Goal: Obtain resource: Download file/media

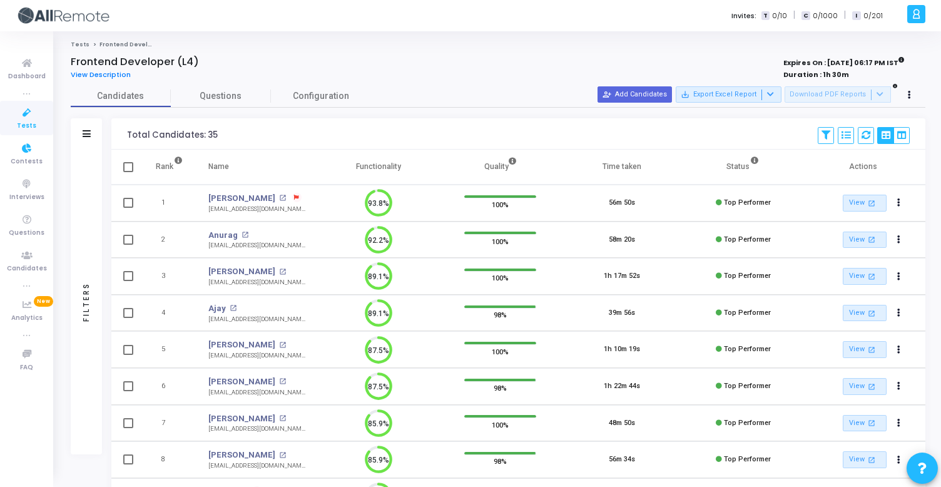
click at [31, 116] on icon at bounding box center [27, 113] width 26 height 16
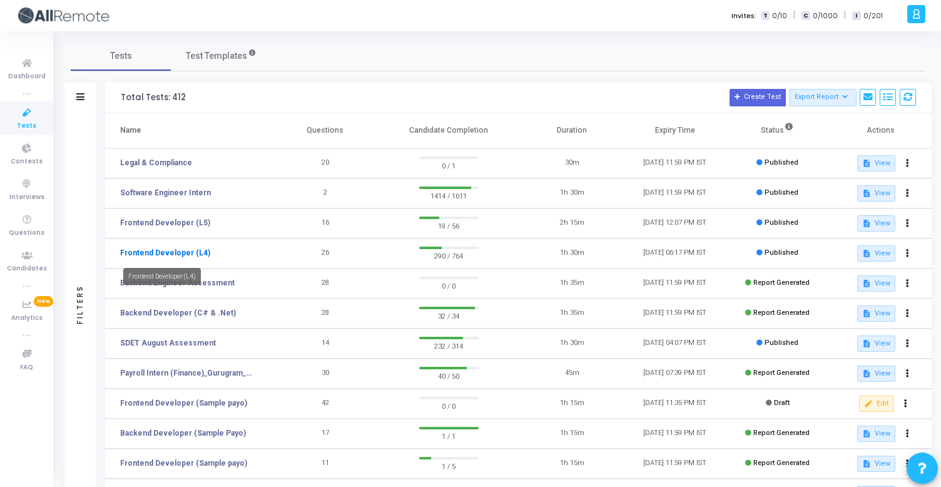
click at [160, 257] on link "Frontend Developer (L4)" at bounding box center [165, 252] width 90 height 11
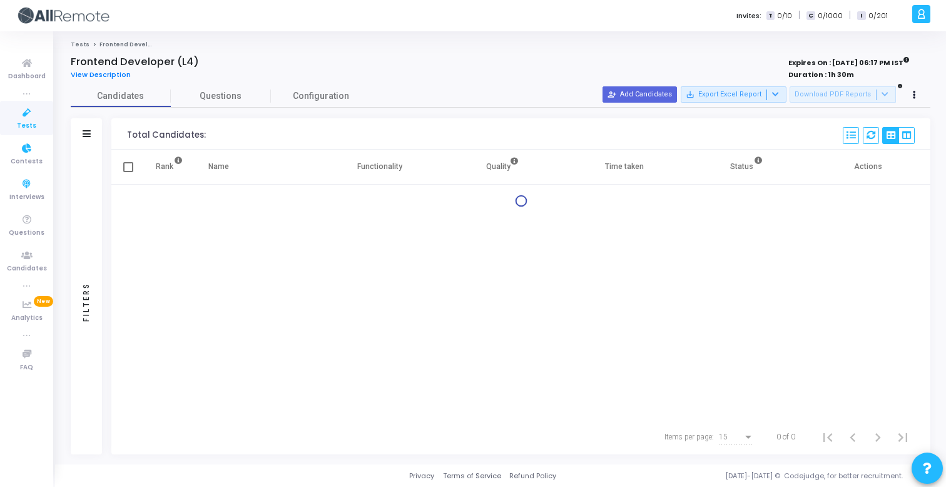
click at [90, 142] on div "Filters" at bounding box center [86, 133] width 31 height 31
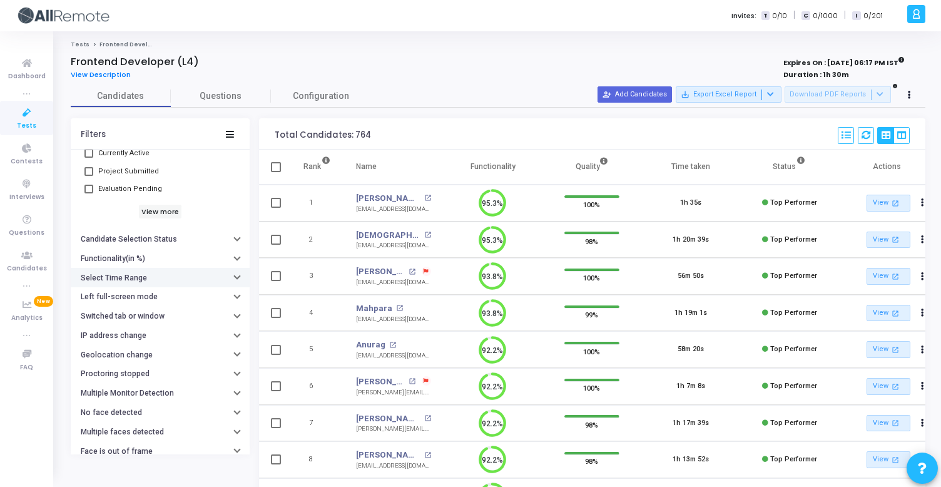
click at [171, 276] on button "Select Time Range" at bounding box center [160, 277] width 179 height 19
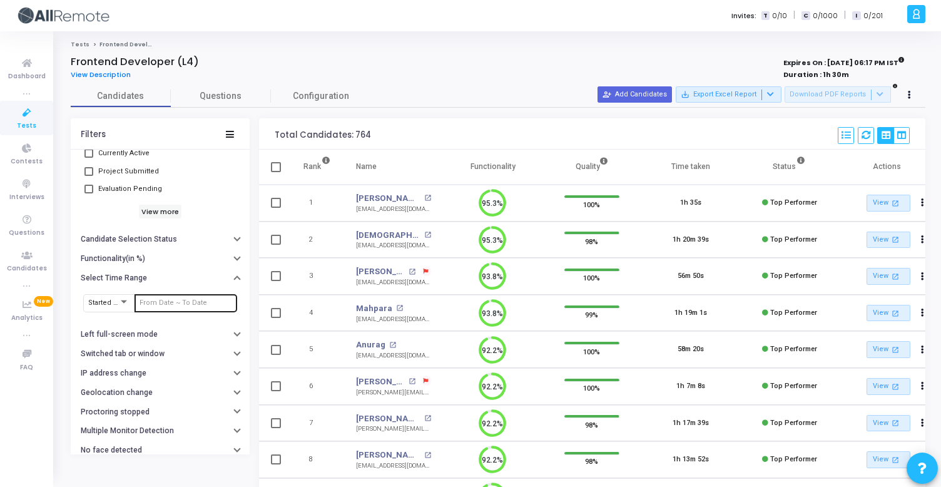
click at [178, 302] on input "text" at bounding box center [186, 303] width 93 height 8
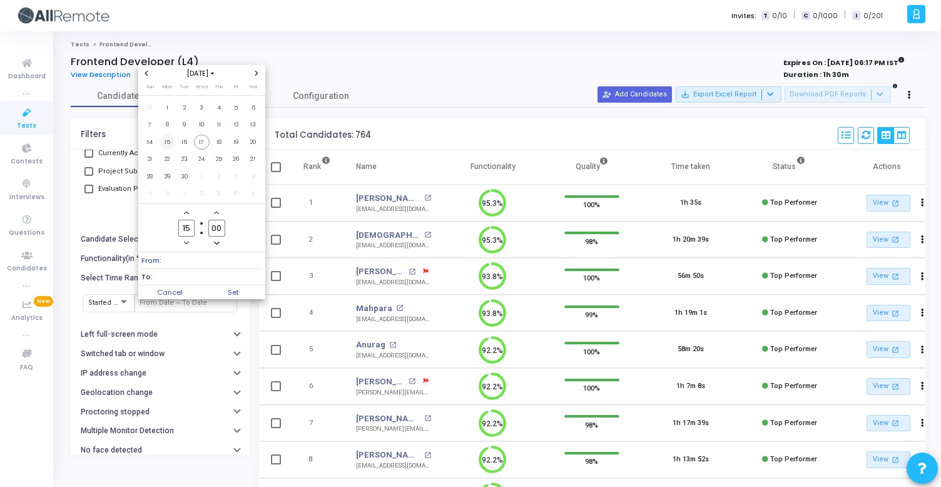
click at [171, 145] on span "15" at bounding box center [168, 143] width 16 height 16
click at [203, 147] on span "17" at bounding box center [202, 143] width 16 height 16
click at [237, 295] on span "Set" at bounding box center [234, 292] width 64 height 14
type input "9/15/2025, 3:00 PM - 9/17/2025, 3:00 PM"
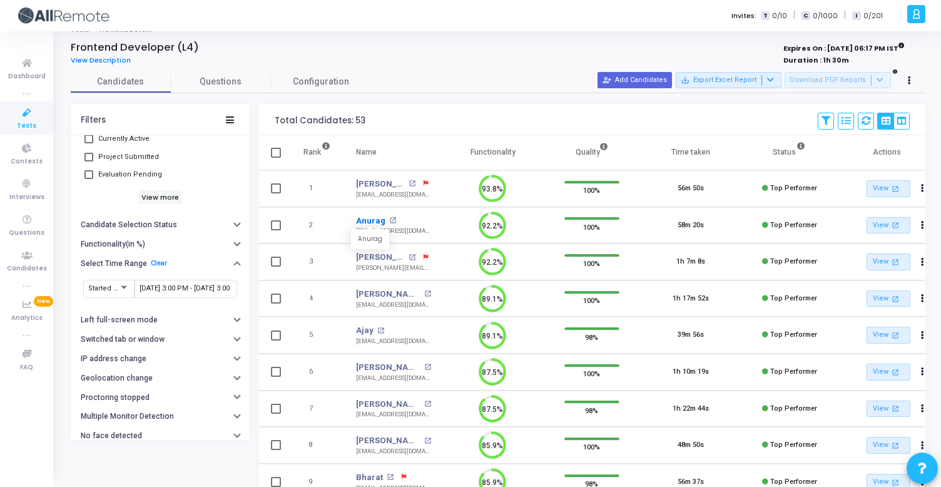
click at [376, 221] on link "Anurag" at bounding box center [370, 221] width 29 height 13
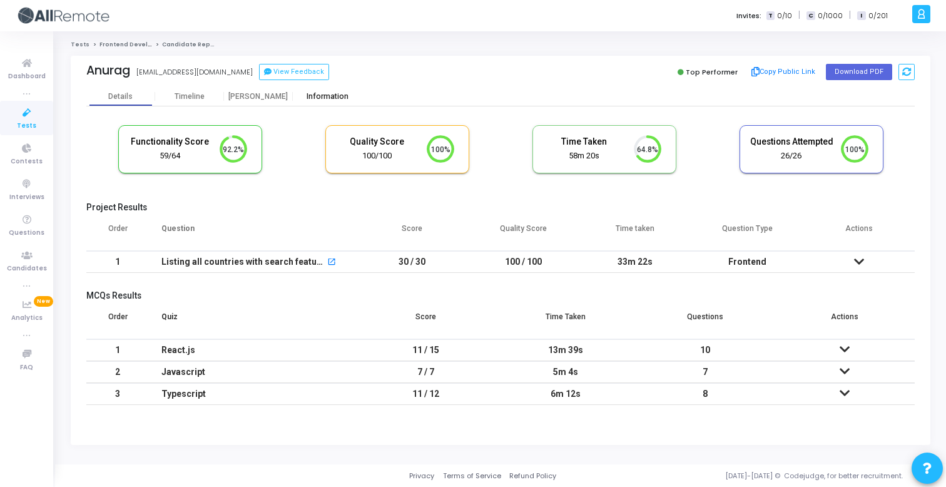
click at [328, 96] on div "Information" at bounding box center [327, 96] width 69 height 9
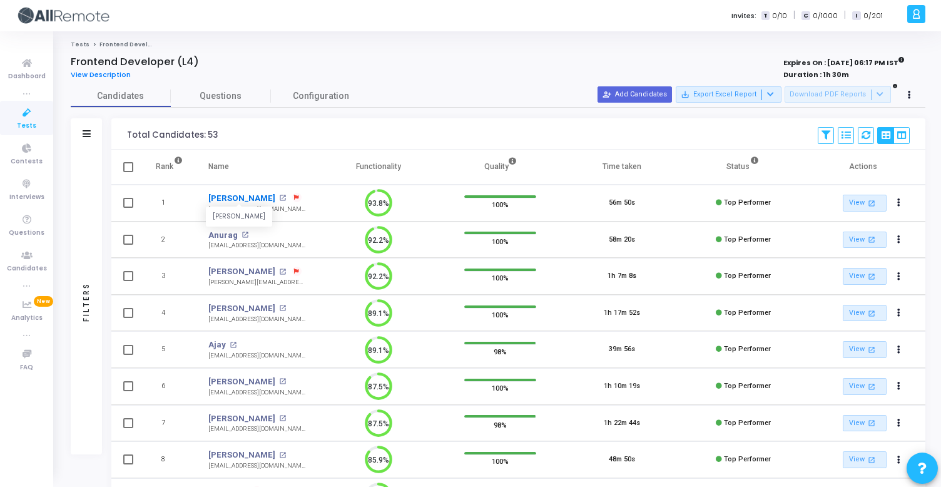
click at [259, 197] on link "Sudhanshu Nautiyal" at bounding box center [241, 198] width 67 height 13
click at [286, 200] on mat-icon "open_in_new" at bounding box center [282, 198] width 7 height 7
click at [243, 233] on mat-icon "open_in_new" at bounding box center [245, 235] width 7 height 7
click at [279, 273] on mat-icon "open_in_new" at bounding box center [282, 272] width 7 height 7
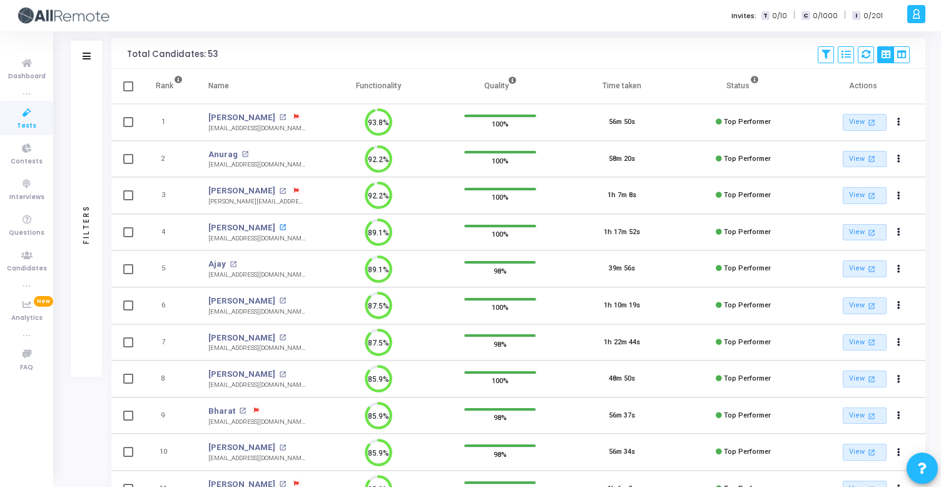
click at [284, 229] on mat-icon "open_in_new" at bounding box center [282, 227] width 7 height 7
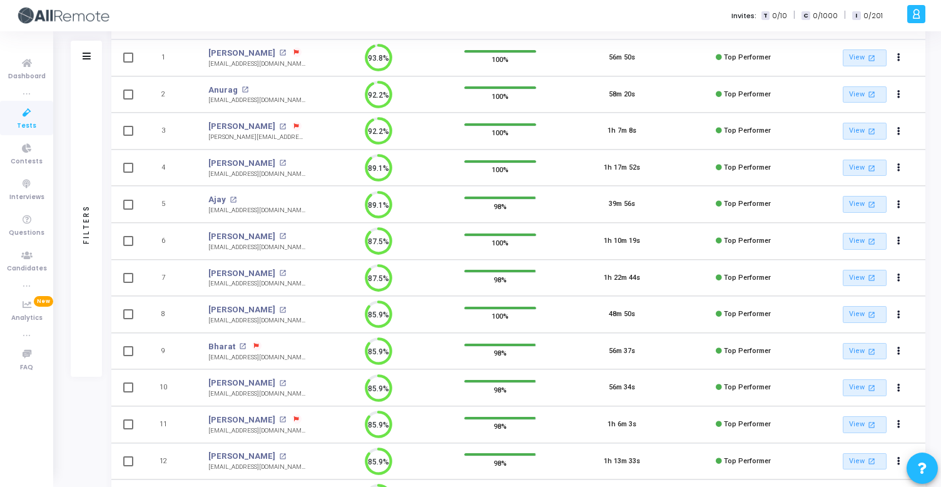
scroll to position [149, 0]
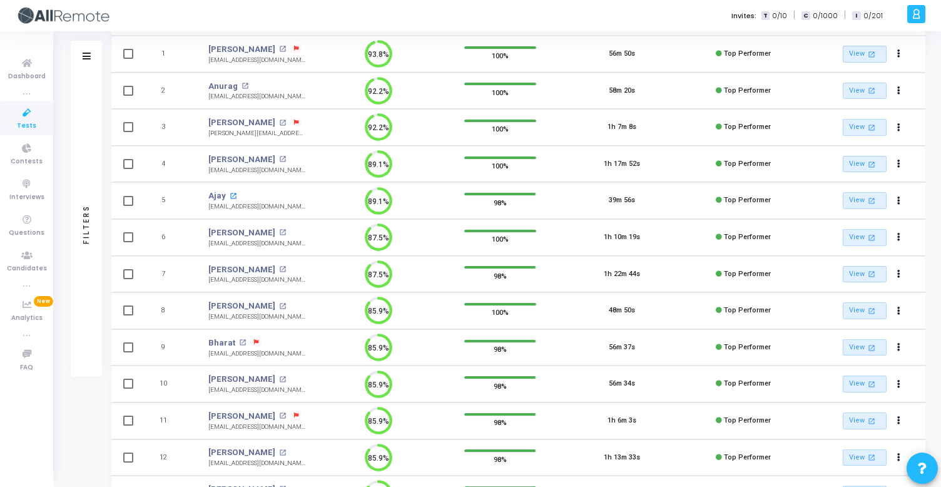
click at [232, 194] on mat-icon "open_in_new" at bounding box center [233, 196] width 7 height 7
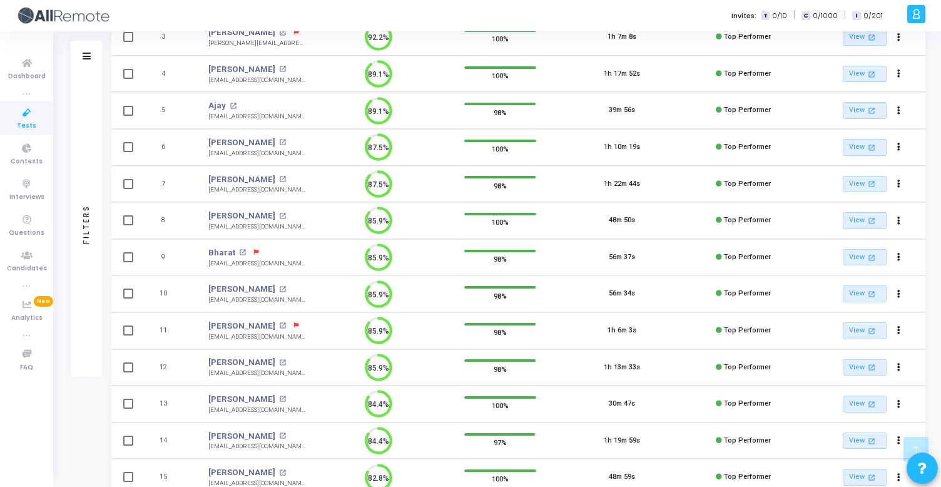
scroll to position [315, 0]
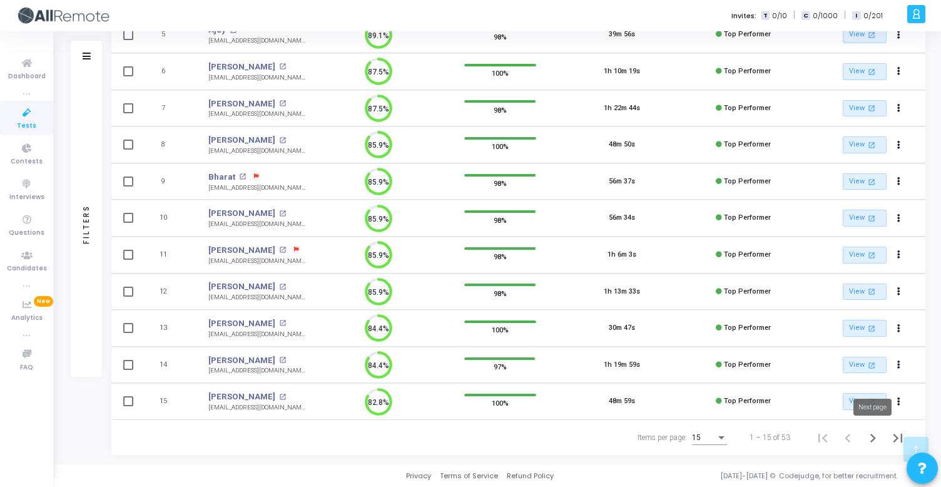
click at [868, 443] on icon "Next page" at bounding box center [873, 438] width 18 height 18
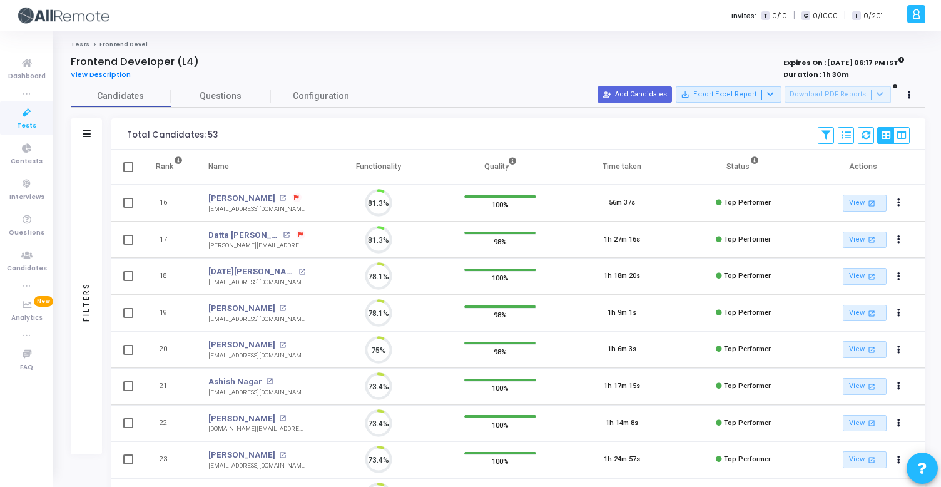
scroll to position [26, 32]
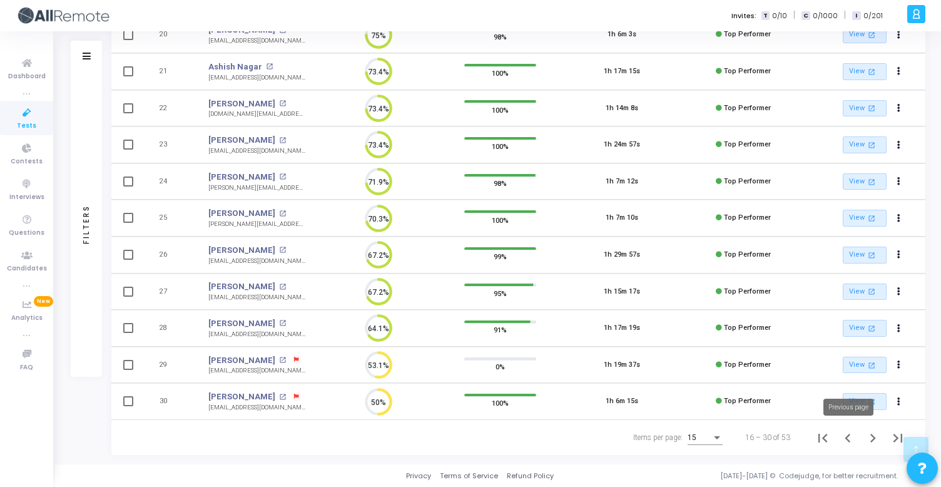
click at [855, 438] on icon "Previous page" at bounding box center [848, 438] width 18 height 18
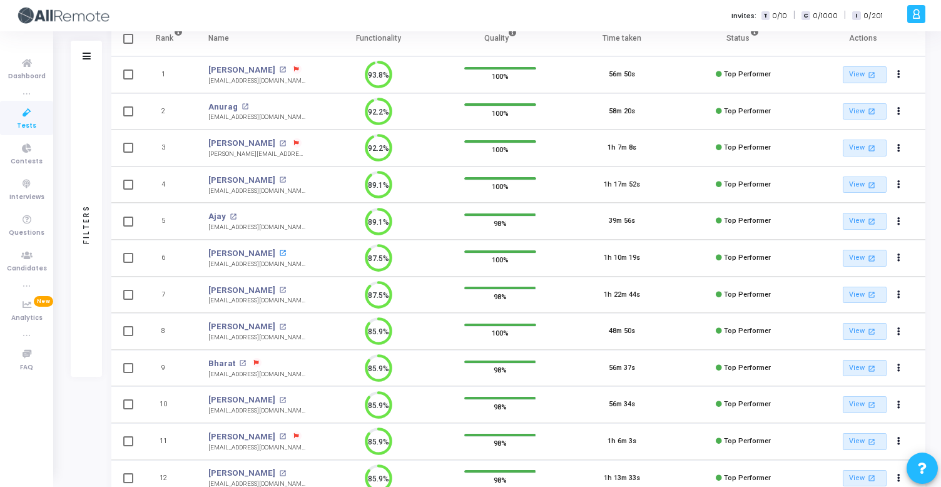
click at [279, 250] on mat-icon "open_in_new" at bounding box center [282, 253] width 7 height 7
click at [286, 290] on mat-icon "open_in_new" at bounding box center [282, 290] width 7 height 7
click at [279, 327] on mat-icon "open_in_new" at bounding box center [282, 327] width 7 height 7
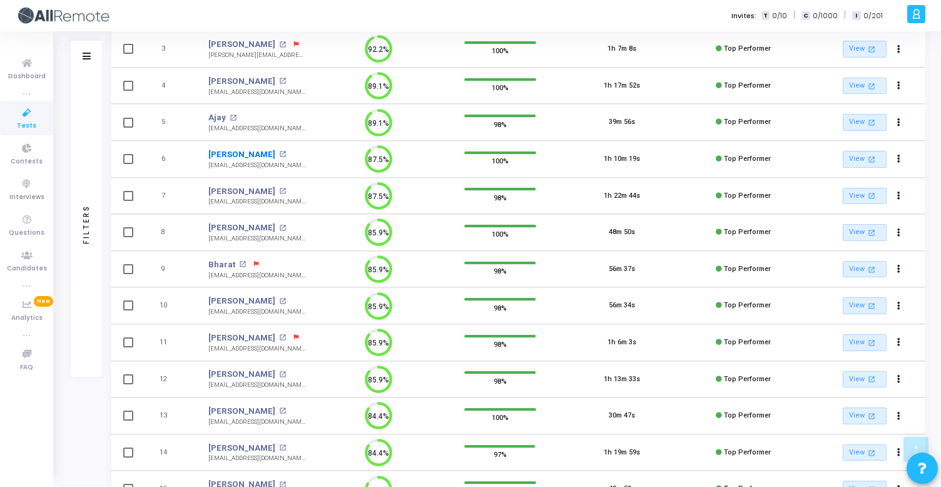
scroll to position [228, 0]
click at [240, 263] on mat-icon "open_in_new" at bounding box center [242, 263] width 7 height 7
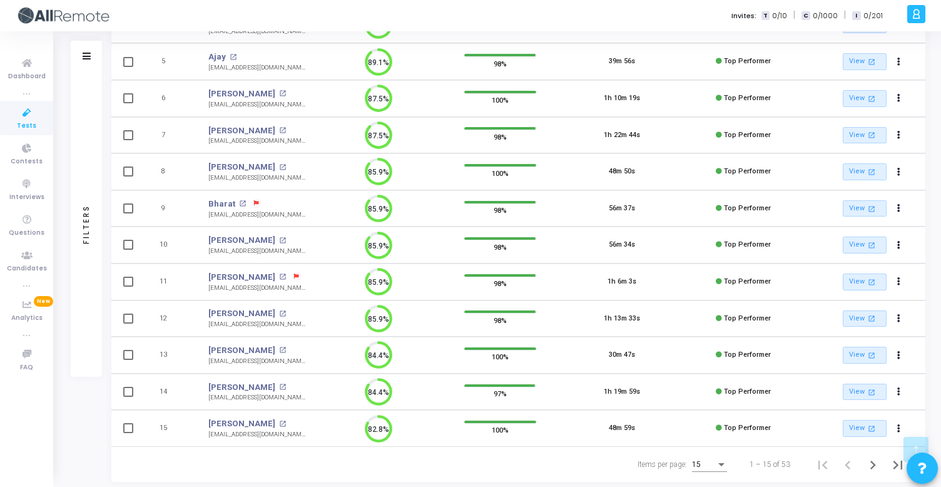
scroll to position [289, 0]
click at [279, 240] on mat-icon "open_in_new" at bounding box center [282, 239] width 7 height 7
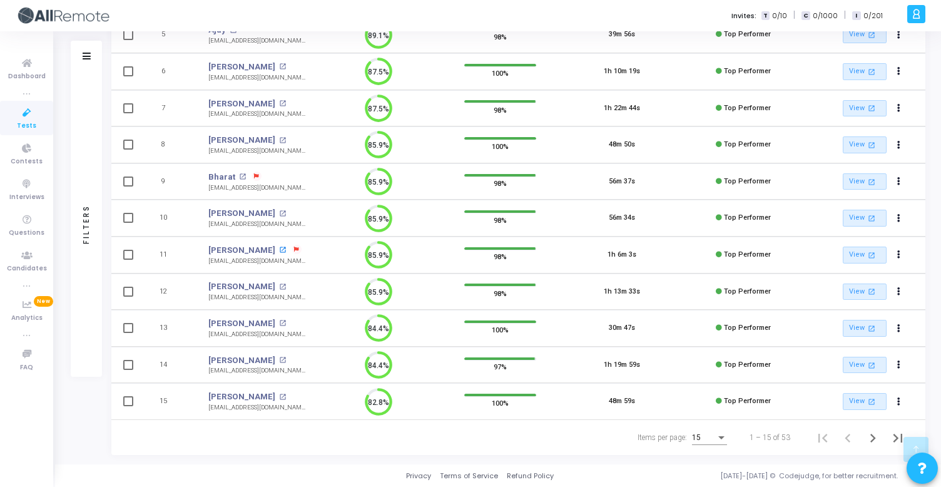
click at [279, 248] on mat-icon "open_in_new" at bounding box center [282, 250] width 7 height 7
click at [279, 285] on mat-icon "open_in_new" at bounding box center [282, 287] width 7 height 7
click at [279, 323] on mat-icon "open_in_new" at bounding box center [282, 323] width 7 height 7
click at [279, 361] on mat-icon "open_in_new" at bounding box center [282, 360] width 7 height 7
click at [286, 397] on mat-icon "open_in_new" at bounding box center [282, 397] width 7 height 7
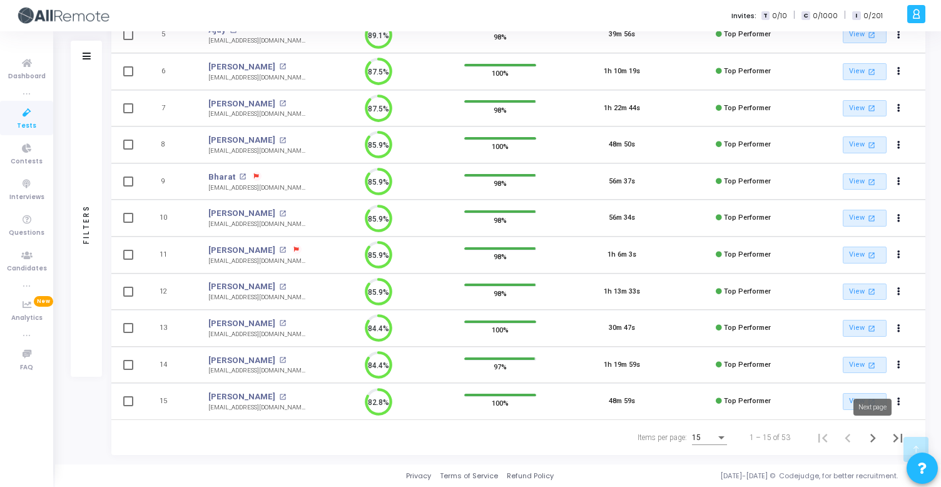
click at [876, 438] on icon "Next page" at bounding box center [873, 438] width 18 height 18
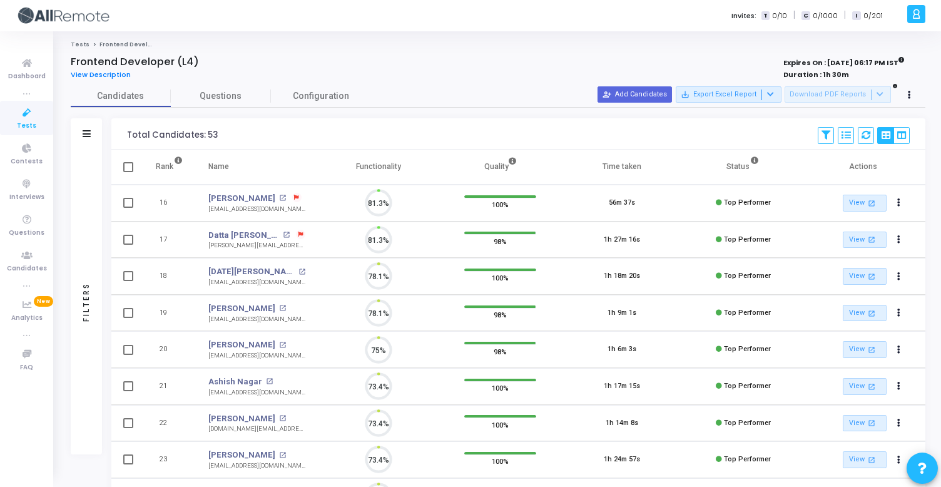
scroll to position [6, 6]
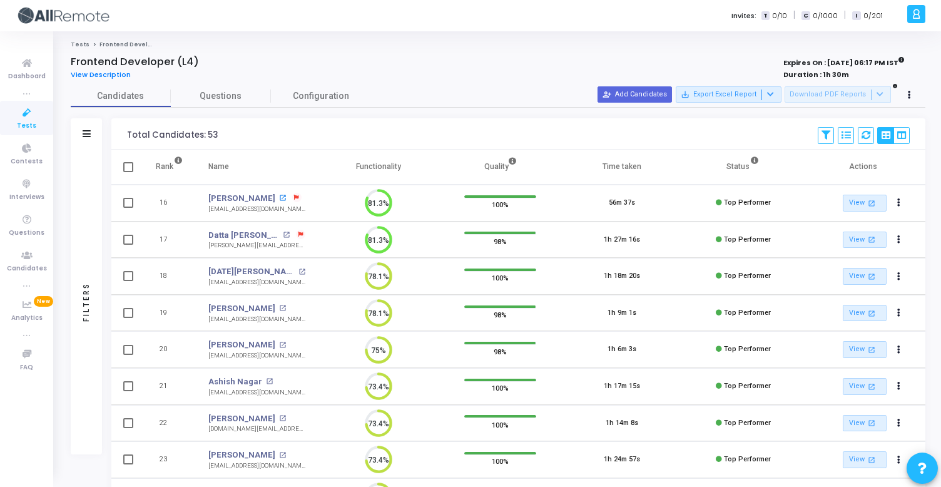
click at [279, 198] on mat-icon "open_in_new" at bounding box center [282, 198] width 7 height 7
click at [287, 236] on mat-icon "open_in_new" at bounding box center [286, 235] width 7 height 7
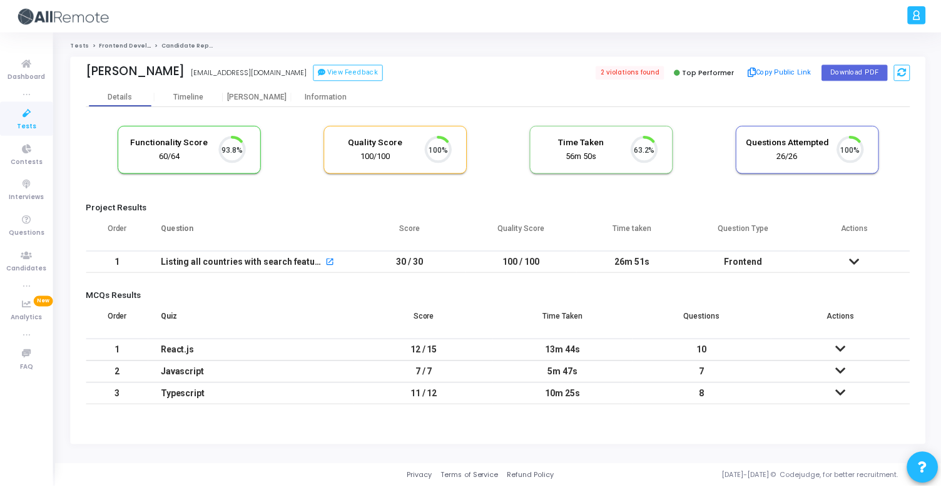
scroll to position [26, 32]
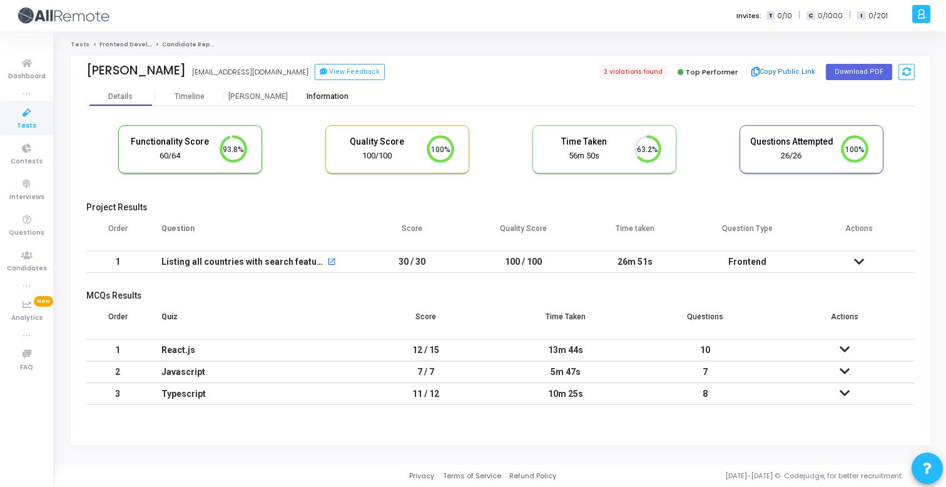
click at [321, 99] on div "Information" at bounding box center [327, 96] width 69 height 9
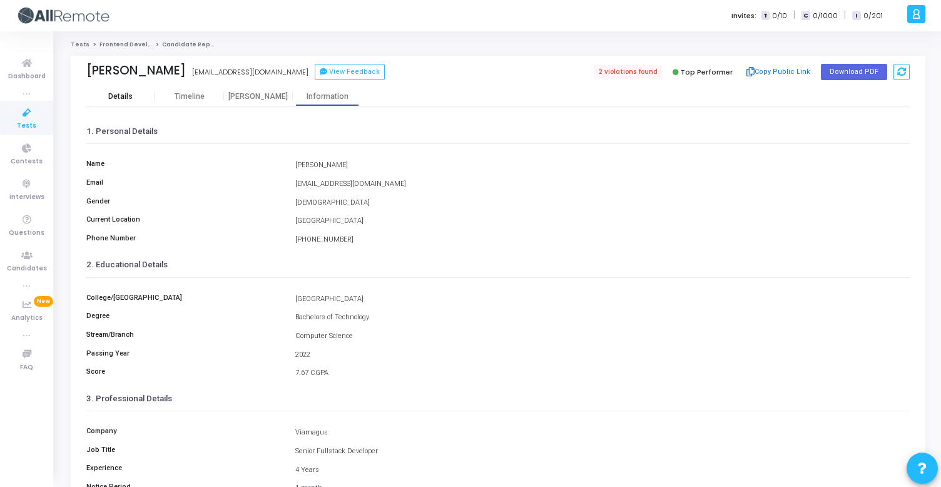
click at [135, 91] on div "Details" at bounding box center [120, 96] width 69 height 19
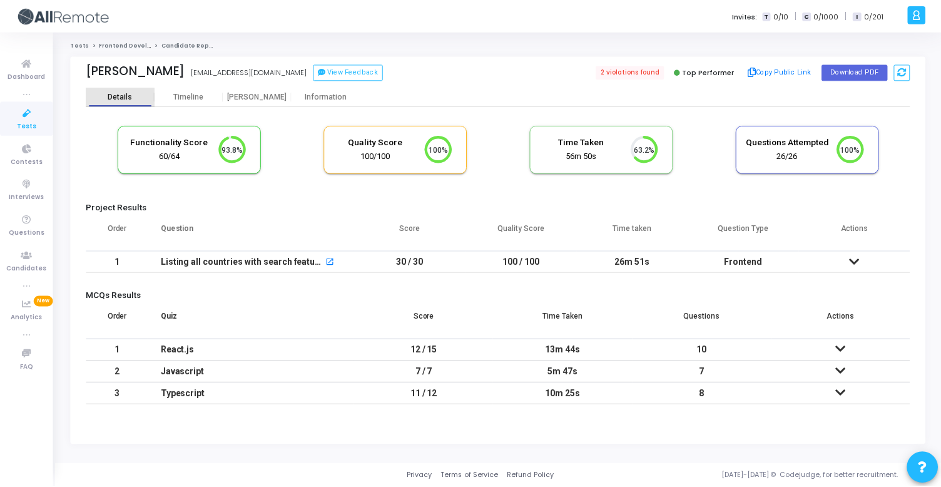
scroll to position [26, 32]
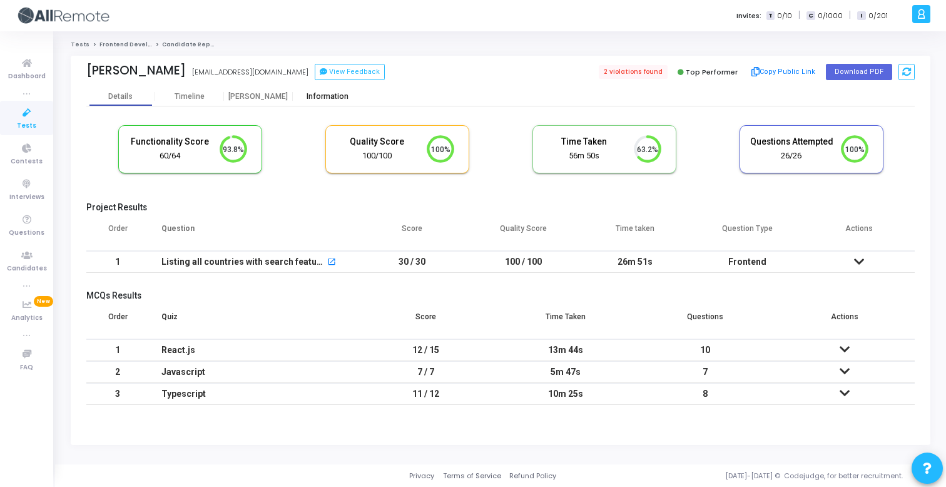
click at [304, 103] on div "Information" at bounding box center [327, 96] width 69 height 19
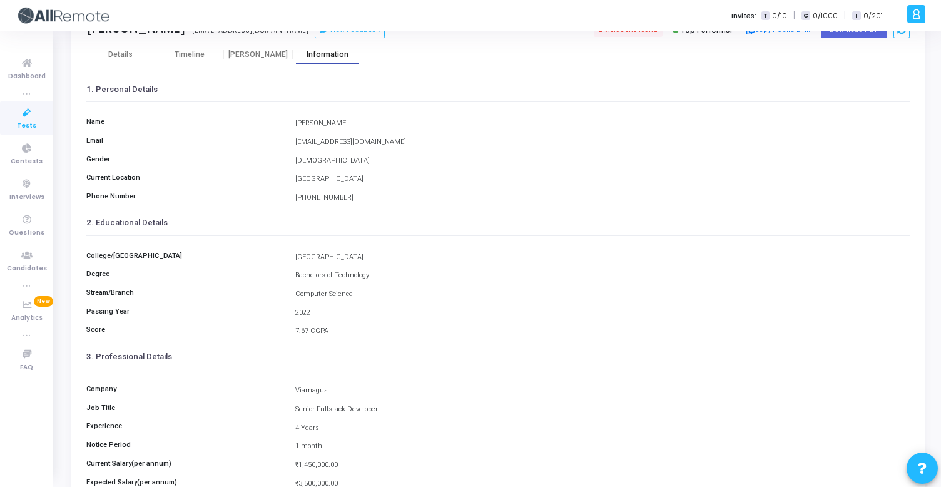
scroll to position [168, 0]
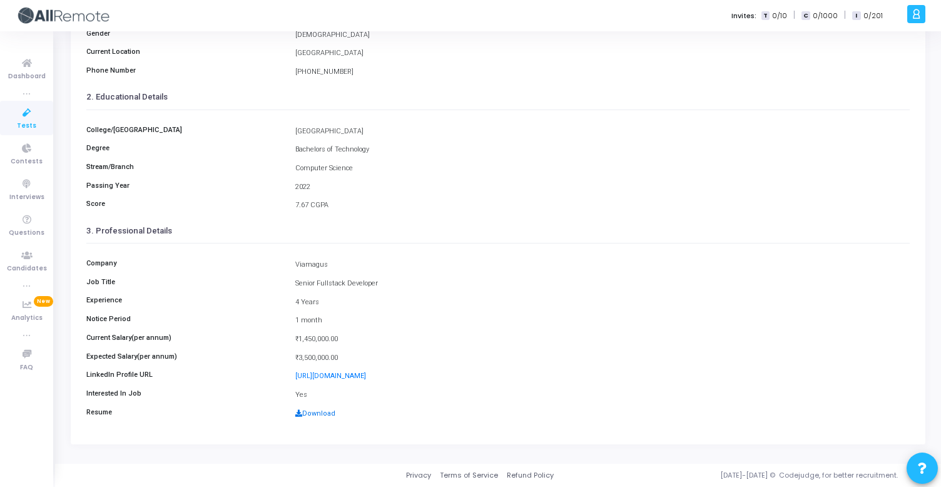
click at [320, 416] on link "Download" at bounding box center [315, 413] width 40 height 8
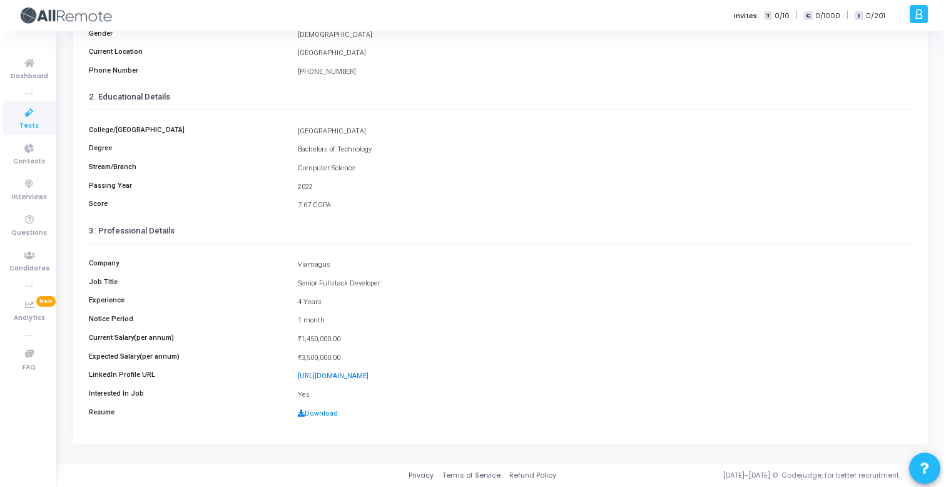
scroll to position [0, 0]
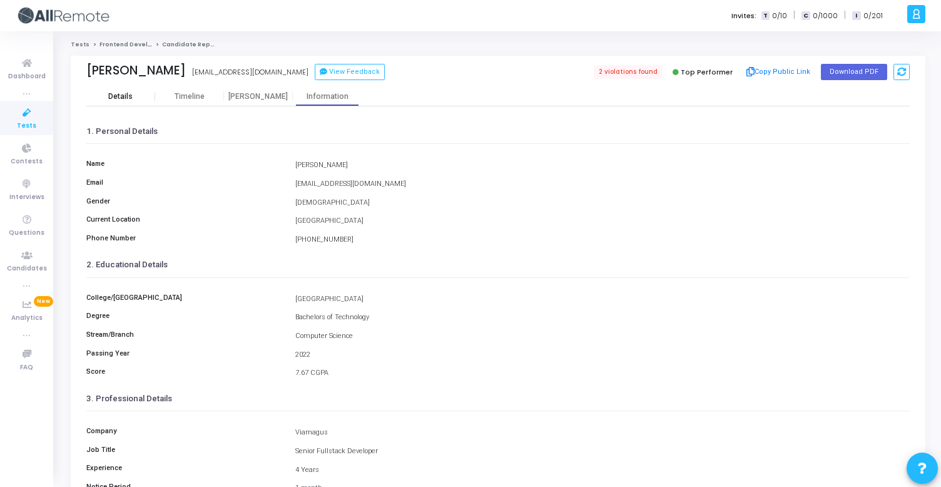
click at [106, 93] on div "Details" at bounding box center [120, 96] width 69 height 9
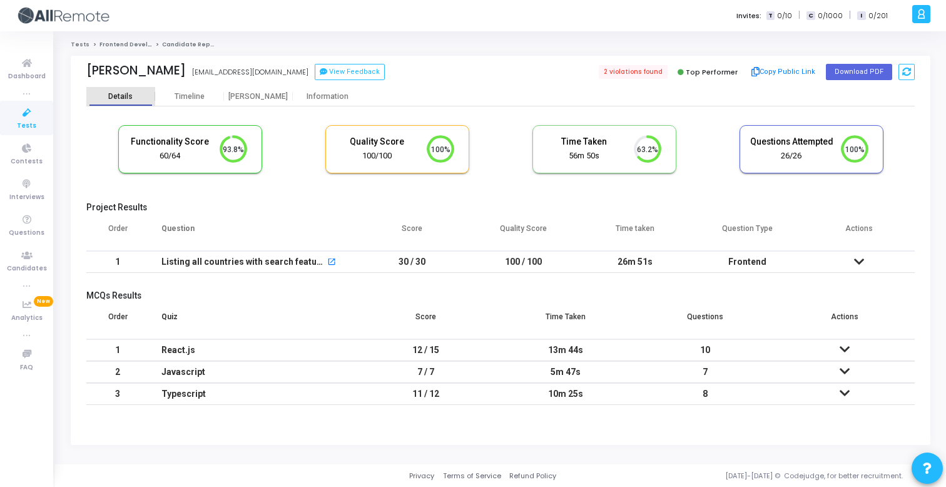
scroll to position [26, 32]
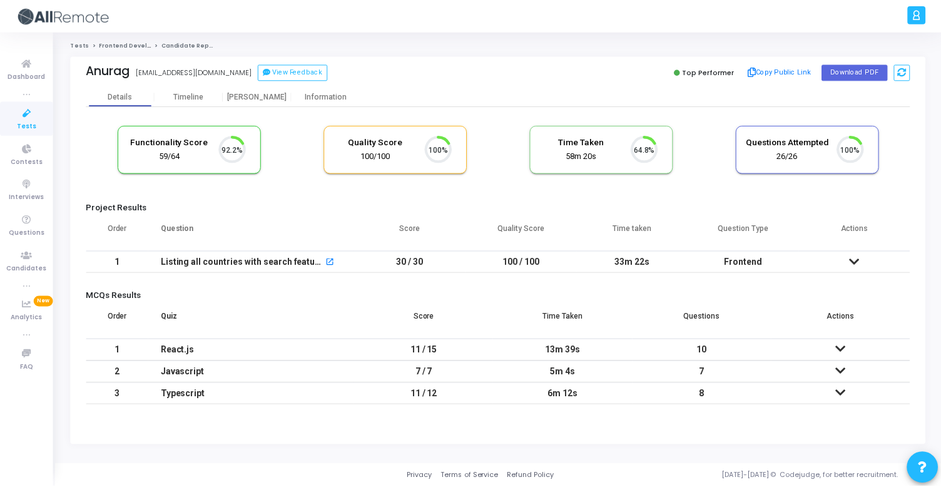
scroll to position [26, 32]
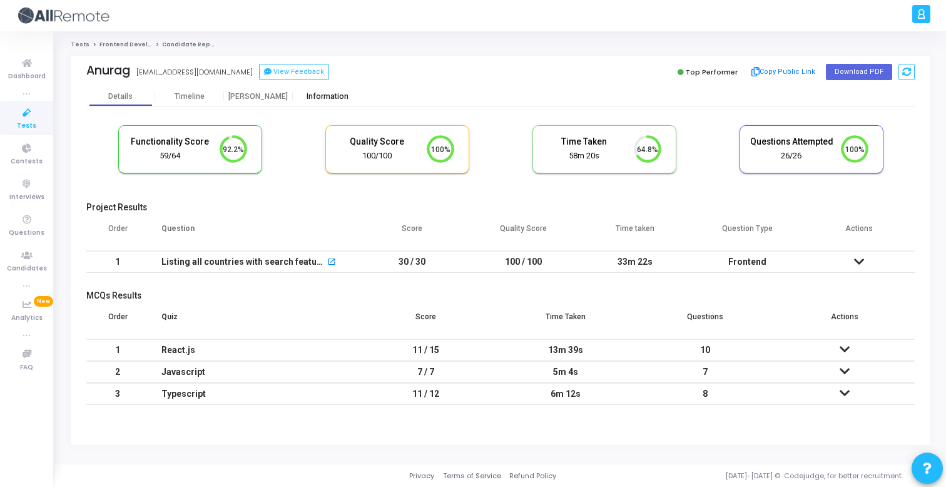
click at [330, 98] on div "Information" at bounding box center [327, 96] width 69 height 9
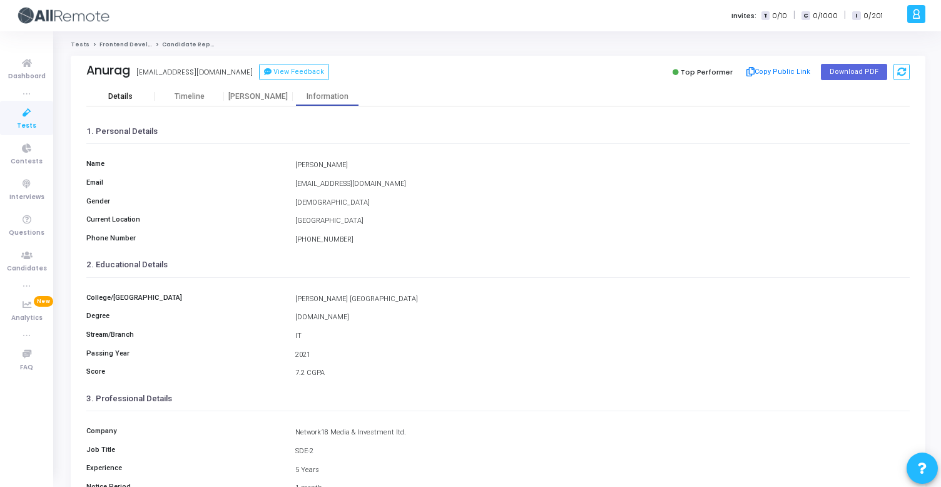
click at [125, 101] on div "Details" at bounding box center [120, 96] width 69 height 19
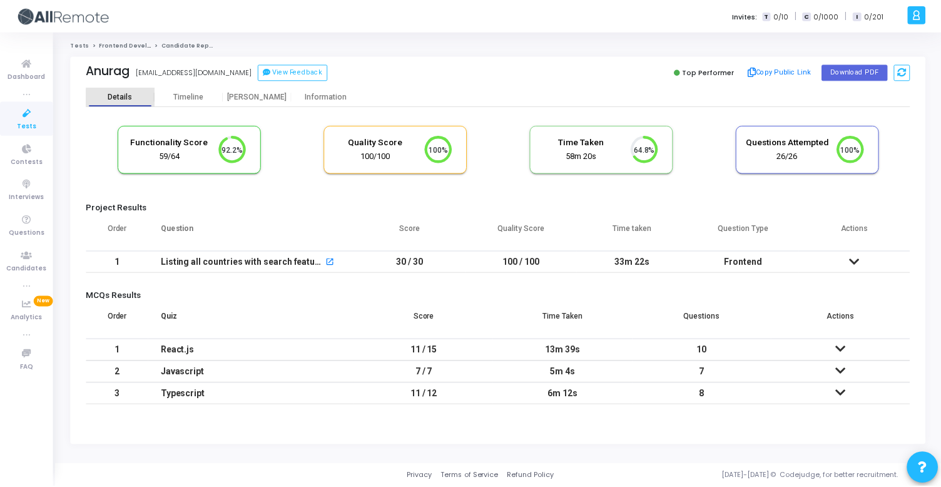
scroll to position [26, 32]
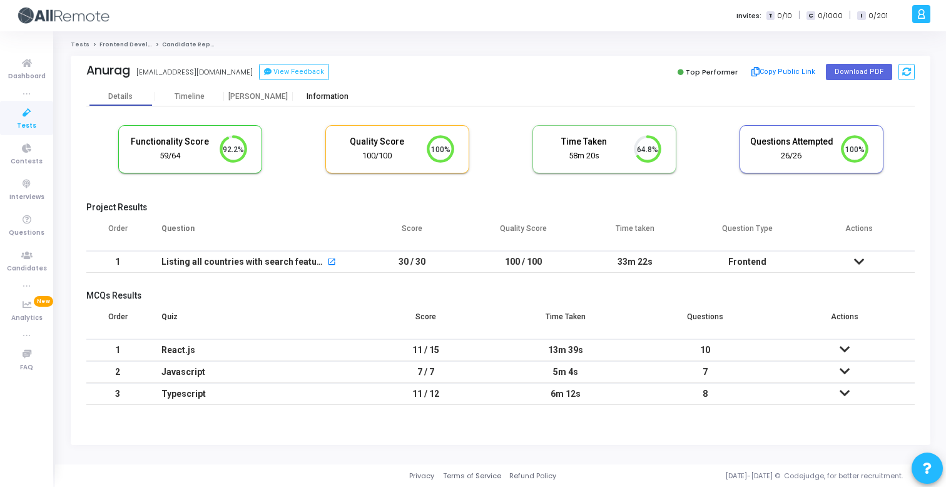
click at [344, 104] on div "Information" at bounding box center [327, 96] width 69 height 19
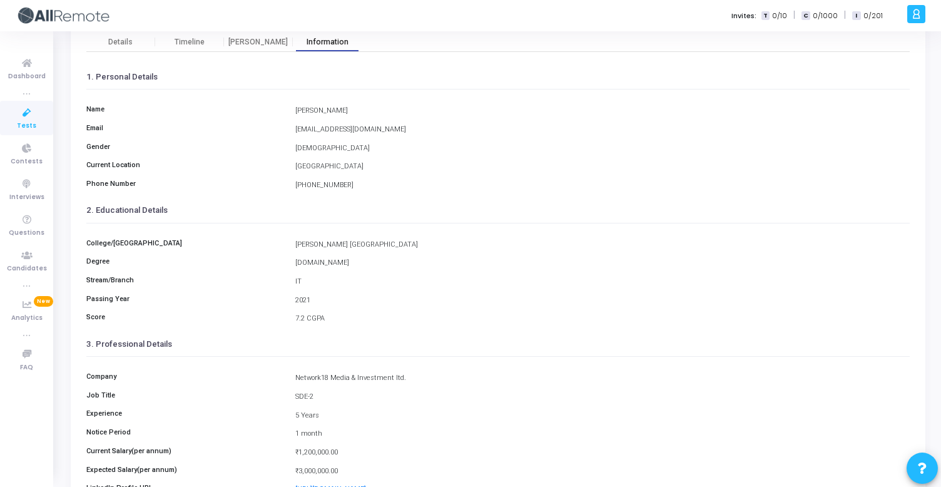
scroll to position [168, 0]
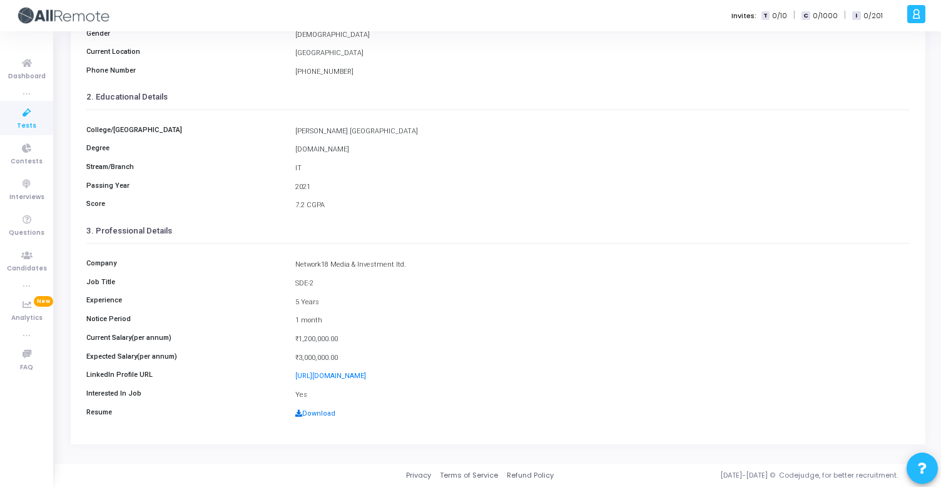
click at [330, 413] on link "Download" at bounding box center [315, 413] width 40 height 8
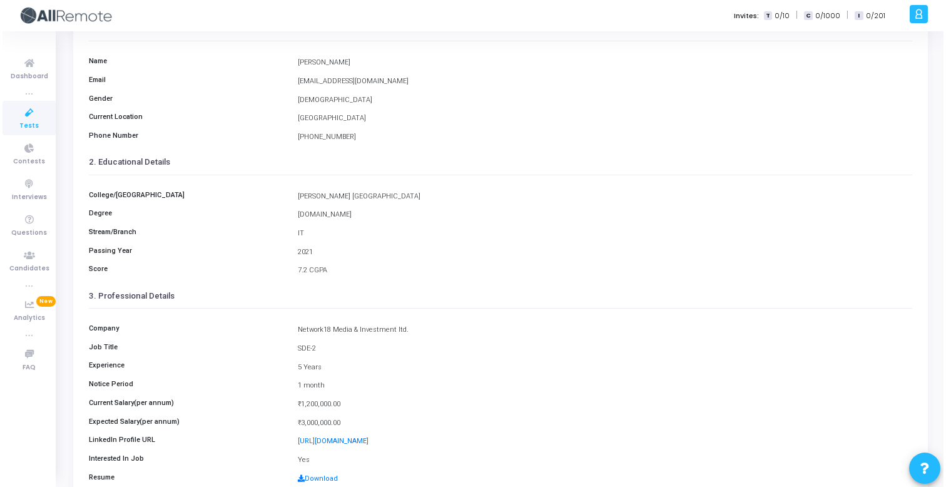
scroll to position [0, 0]
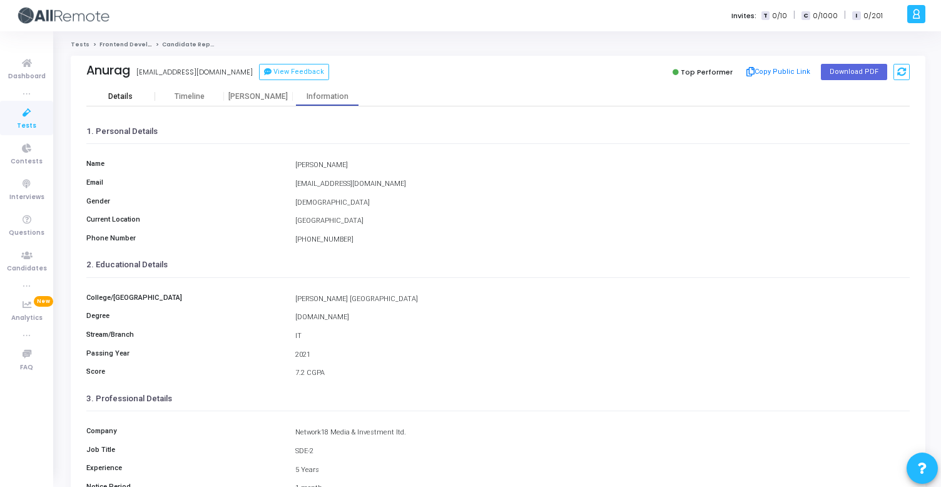
click at [135, 96] on div "Details" at bounding box center [120, 96] width 69 height 9
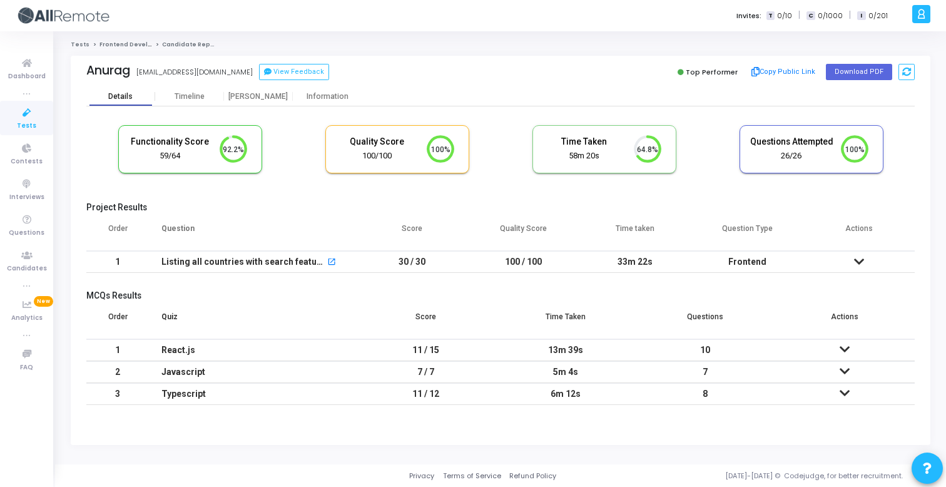
scroll to position [26, 32]
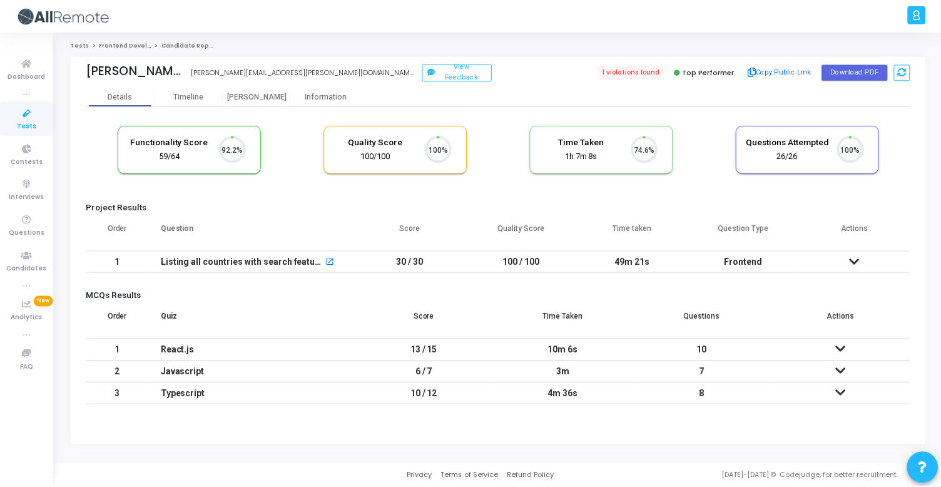
scroll to position [26, 32]
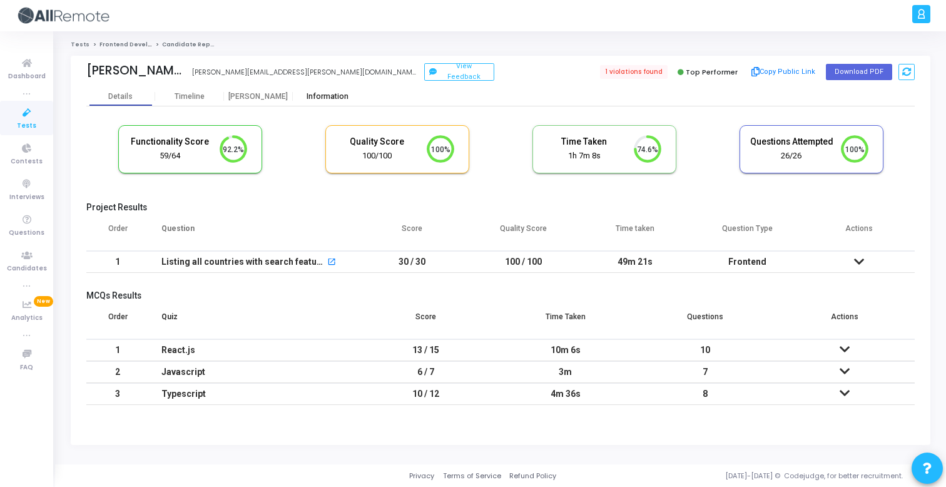
click at [329, 95] on div "Information" at bounding box center [327, 96] width 69 height 9
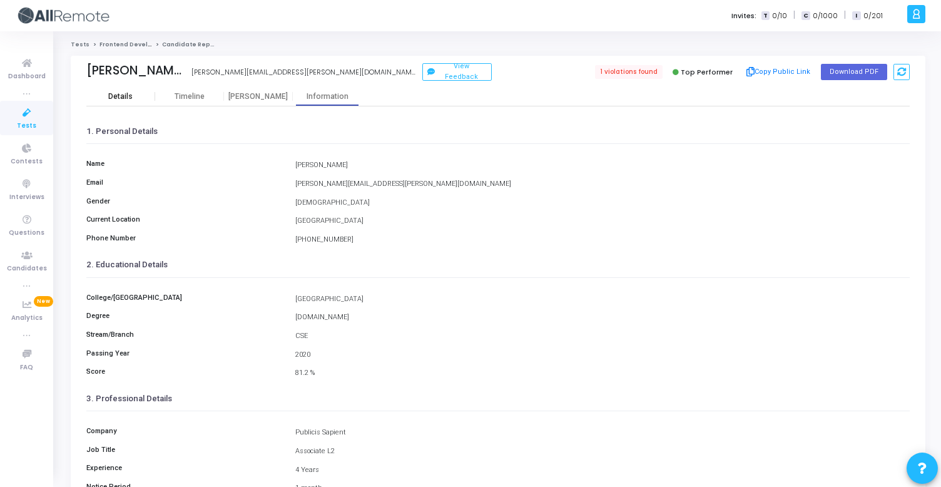
click at [120, 95] on div "Details" at bounding box center [120, 96] width 24 height 9
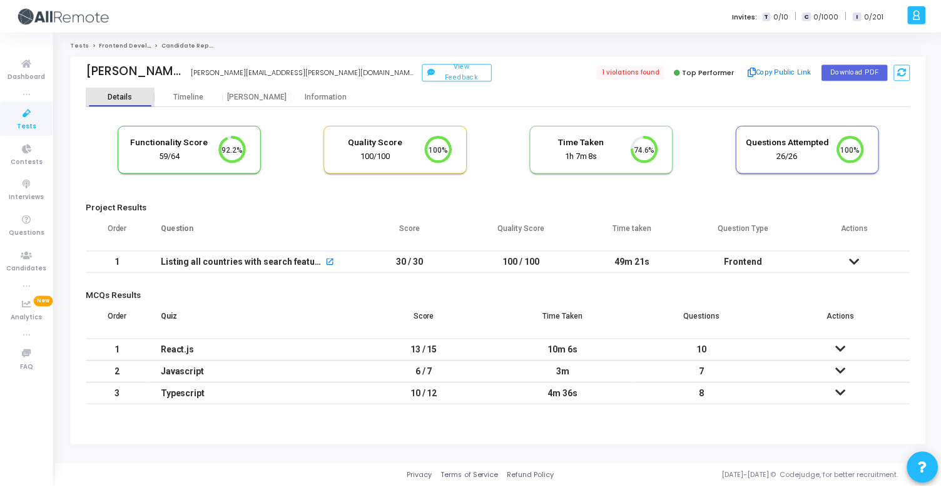
scroll to position [6, 6]
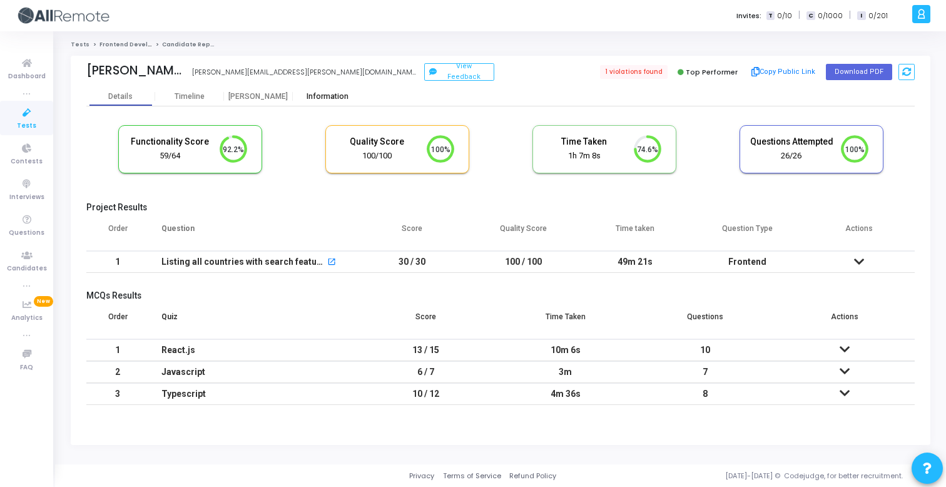
click at [327, 98] on div "Information" at bounding box center [327, 96] width 69 height 9
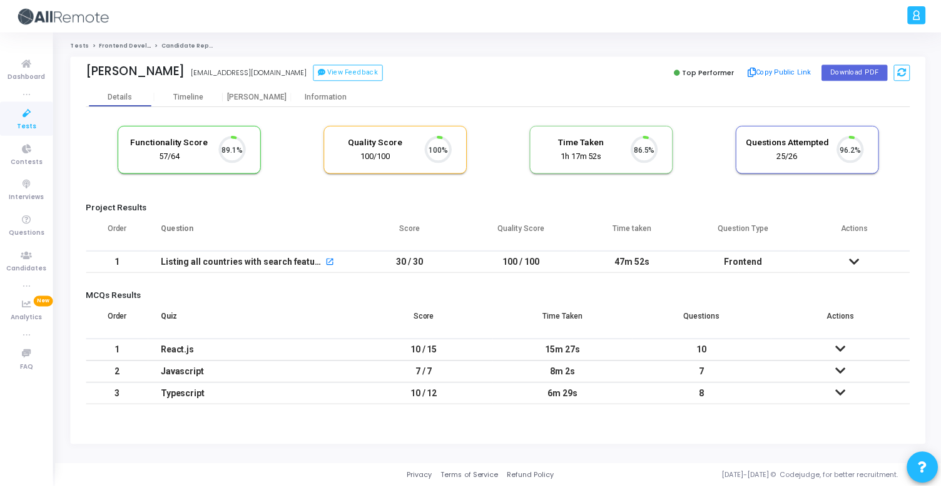
scroll to position [26, 32]
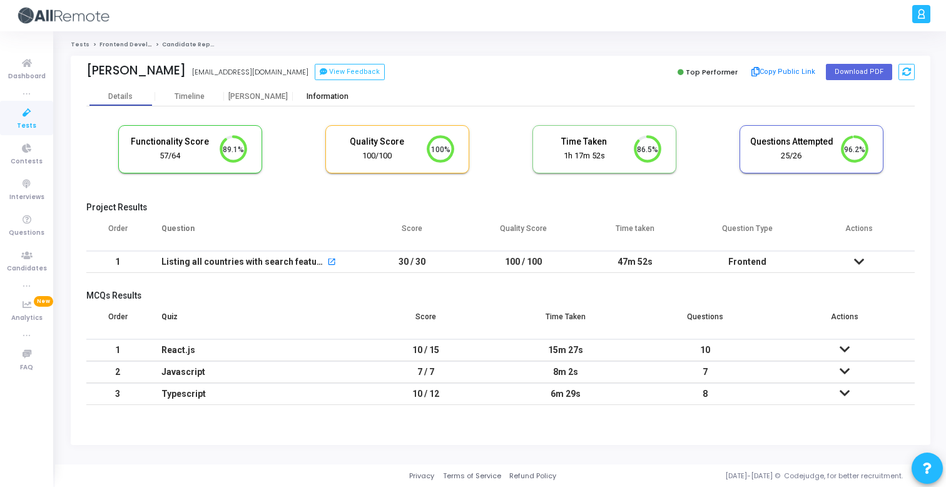
click at [336, 98] on div "Information" at bounding box center [327, 96] width 69 height 9
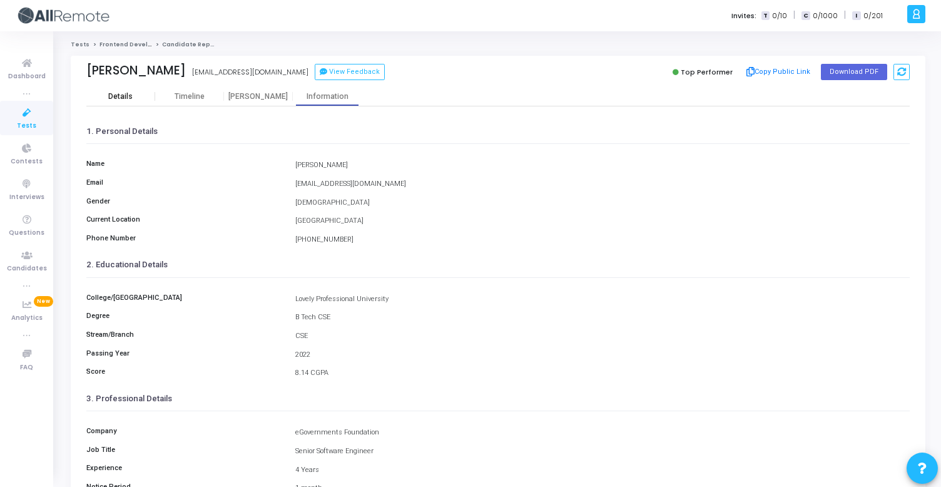
click at [135, 97] on div "Details" at bounding box center [120, 96] width 69 height 9
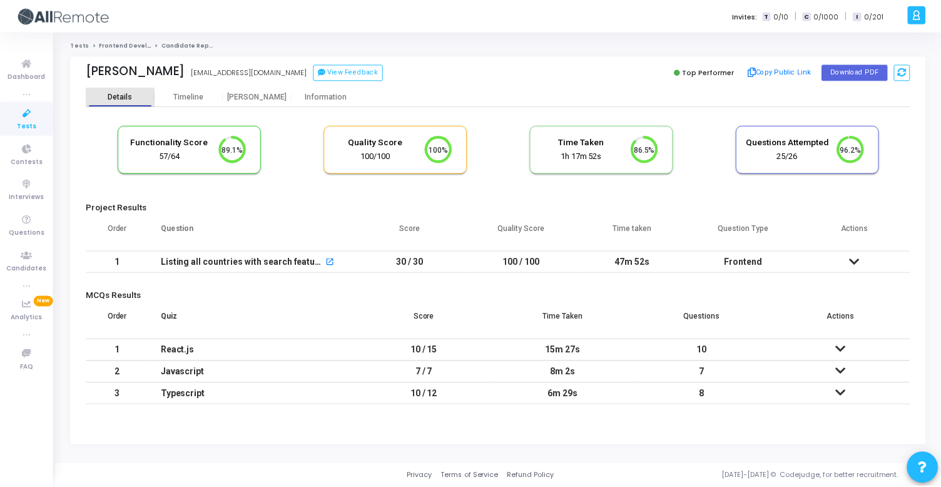
scroll to position [6, 6]
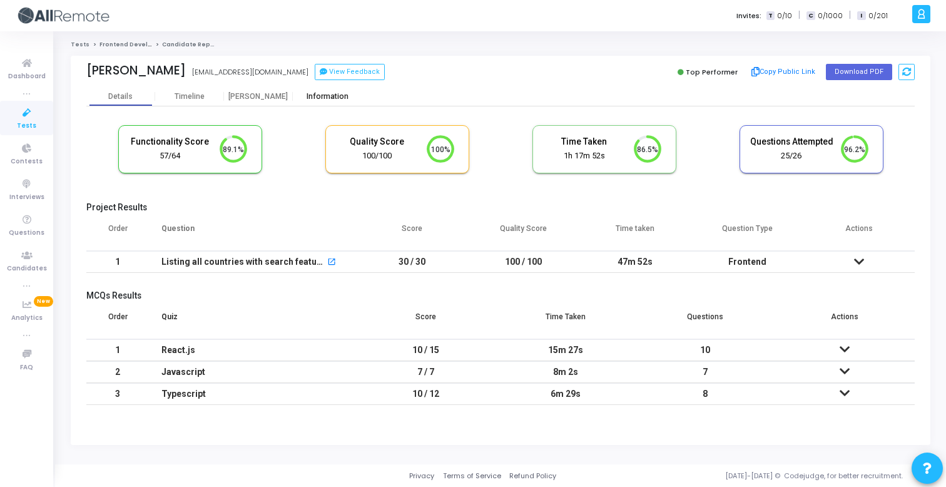
click at [332, 98] on div "Information" at bounding box center [327, 96] width 69 height 9
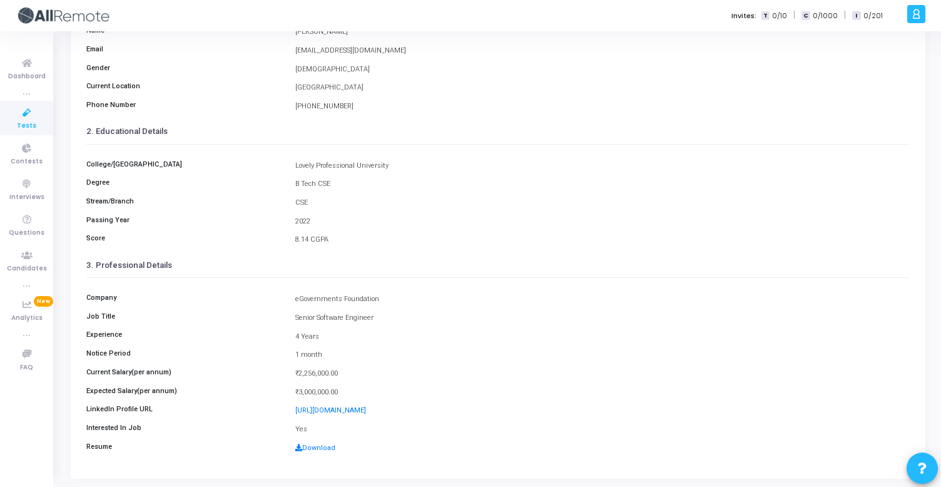
scroll to position [140, 0]
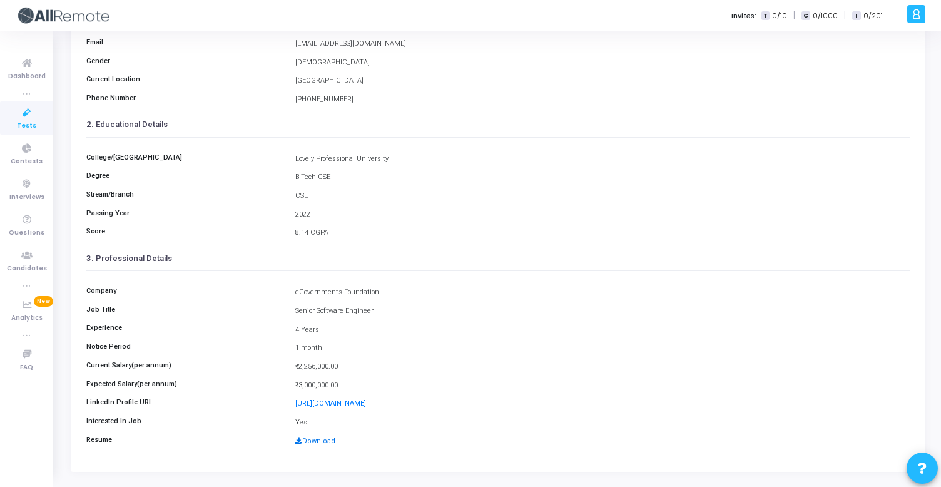
click at [312, 440] on link "Download" at bounding box center [315, 441] width 40 height 8
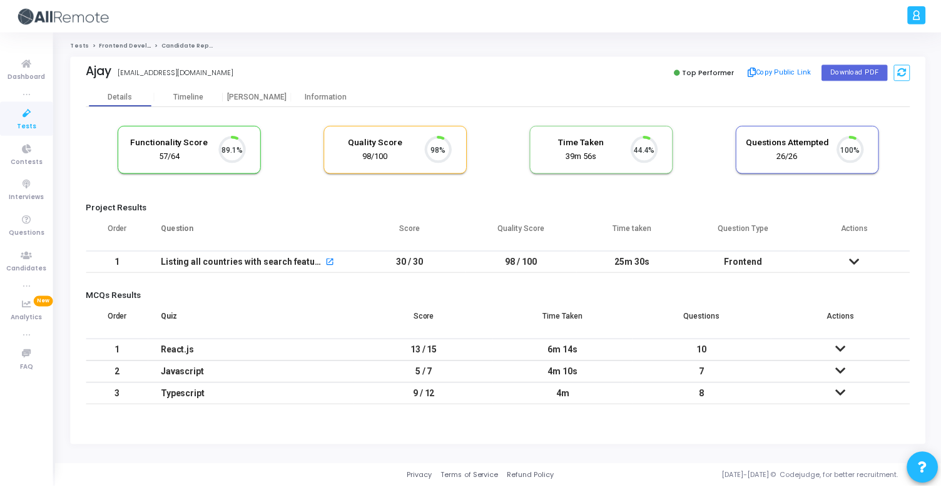
scroll to position [26, 32]
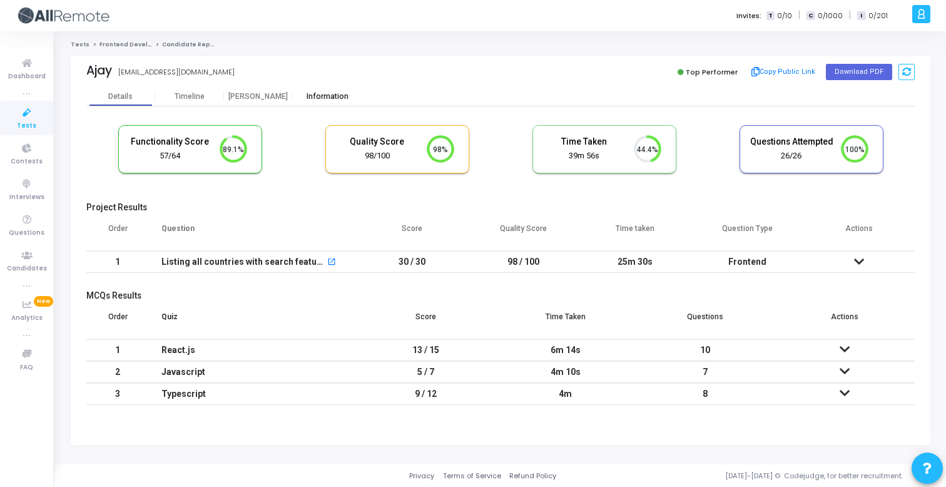
click at [322, 97] on div "Information" at bounding box center [327, 96] width 69 height 9
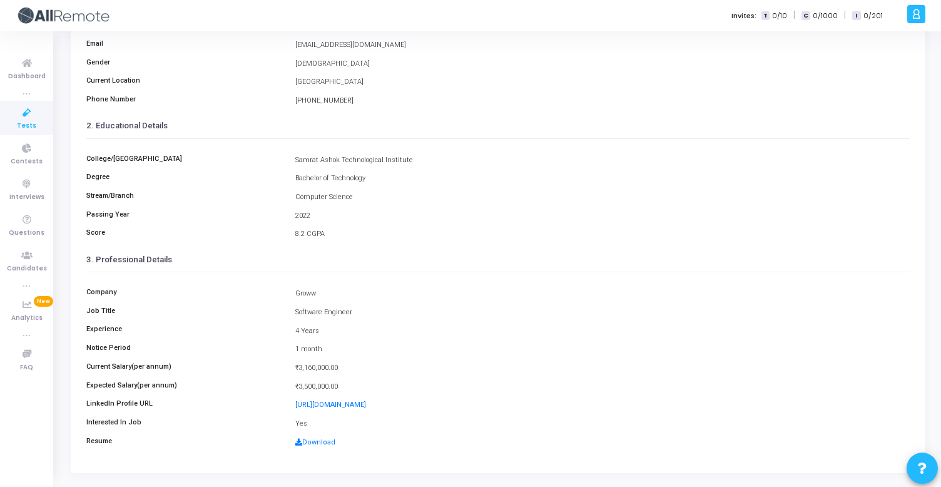
scroll to position [168, 0]
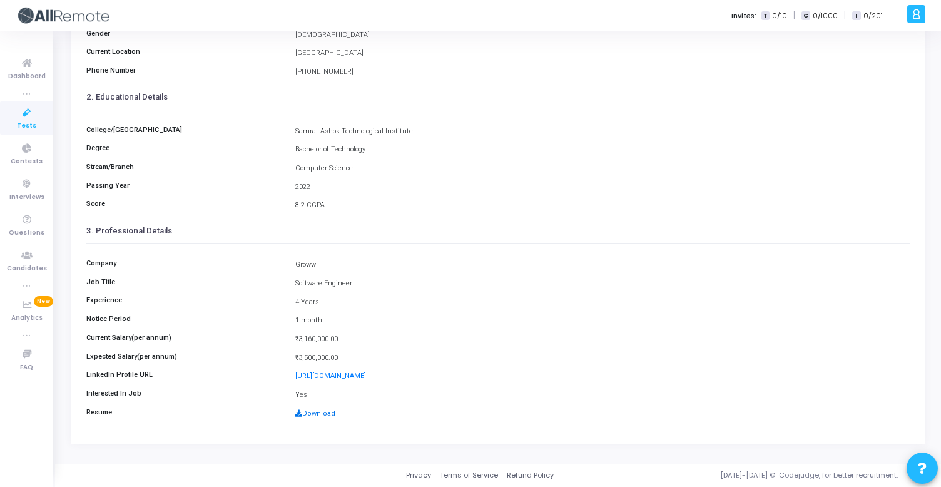
click at [320, 412] on link "Download" at bounding box center [315, 413] width 40 height 8
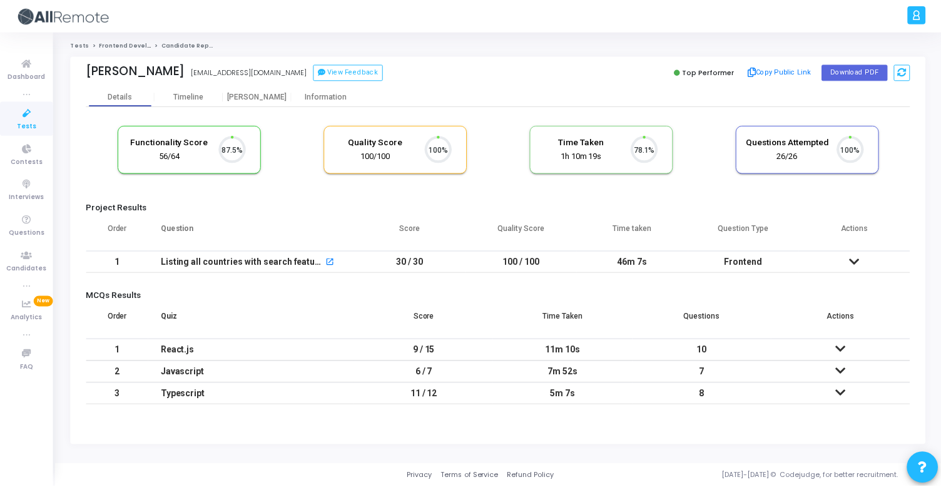
scroll to position [26, 32]
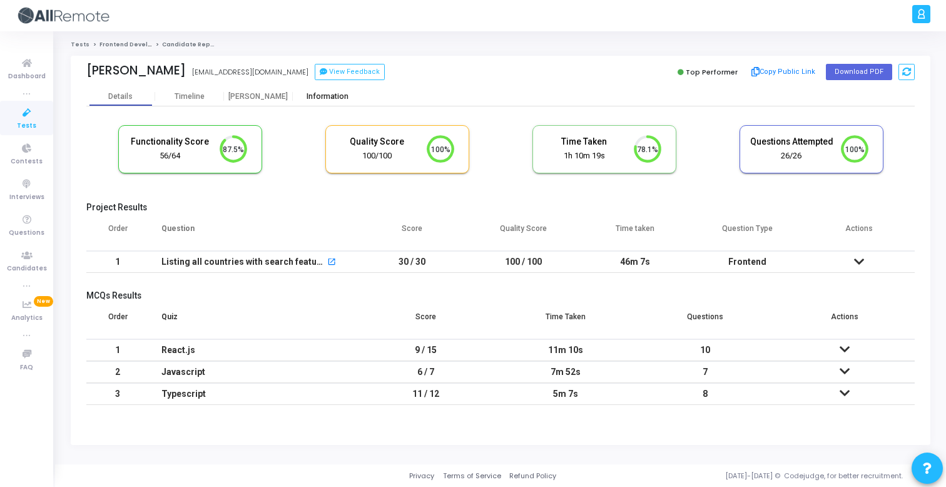
click at [342, 104] on div "Information" at bounding box center [327, 96] width 69 height 19
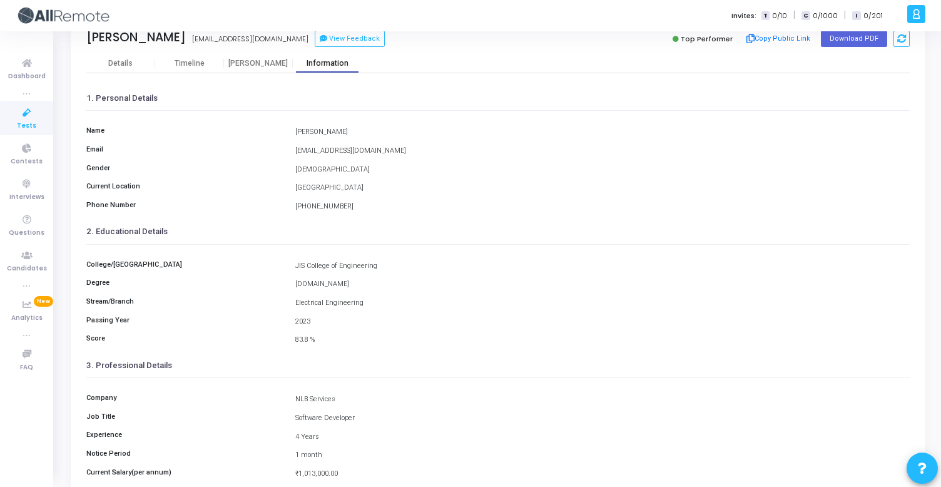
scroll to position [168, 0]
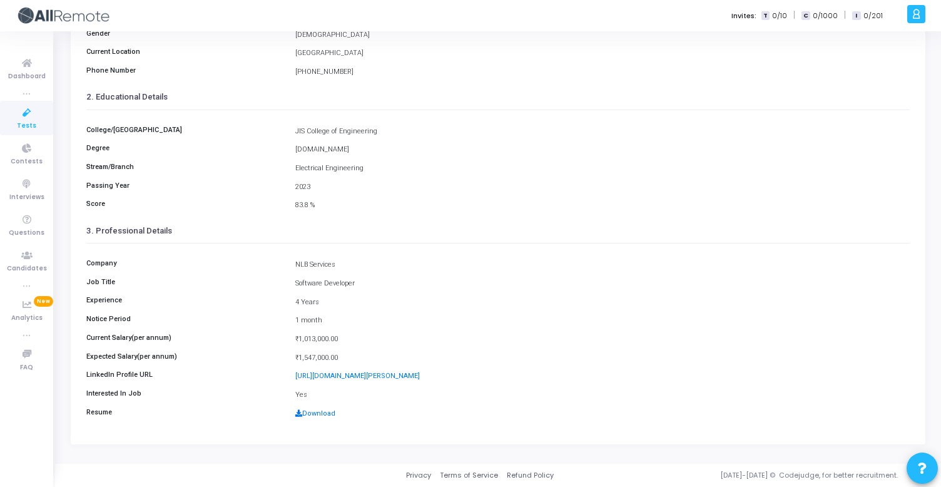
click at [318, 417] on link "Download" at bounding box center [315, 413] width 40 height 8
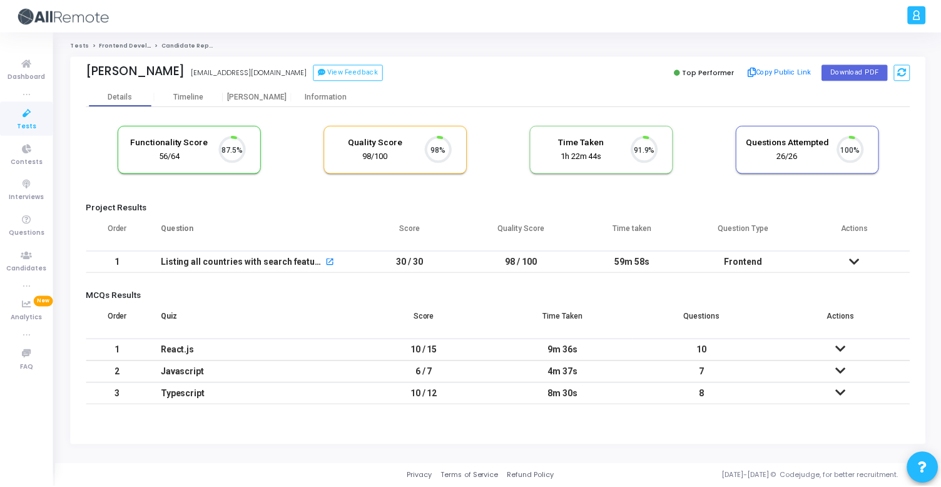
scroll to position [26, 32]
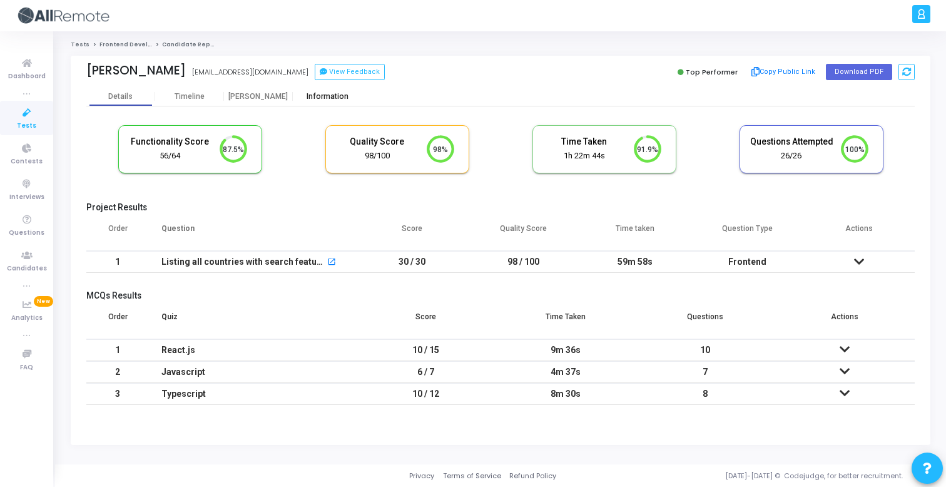
click at [346, 92] on div "Information" at bounding box center [327, 96] width 69 height 9
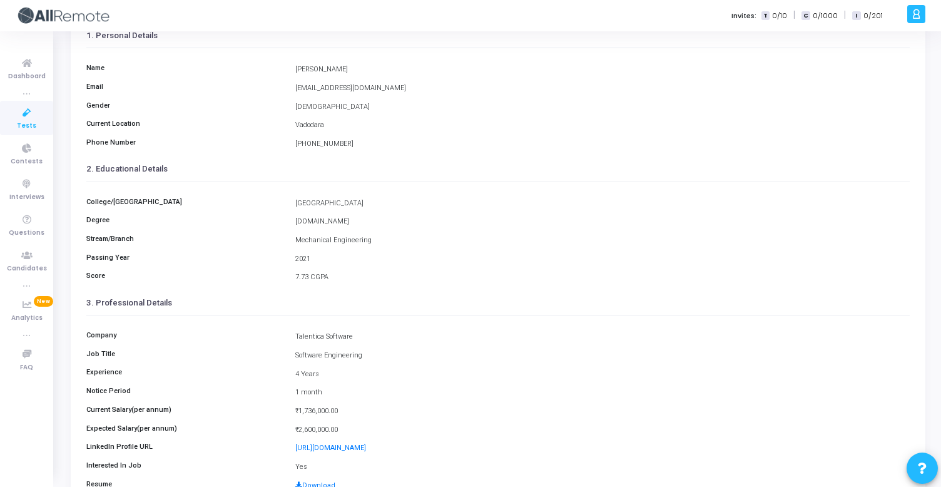
scroll to position [168, 0]
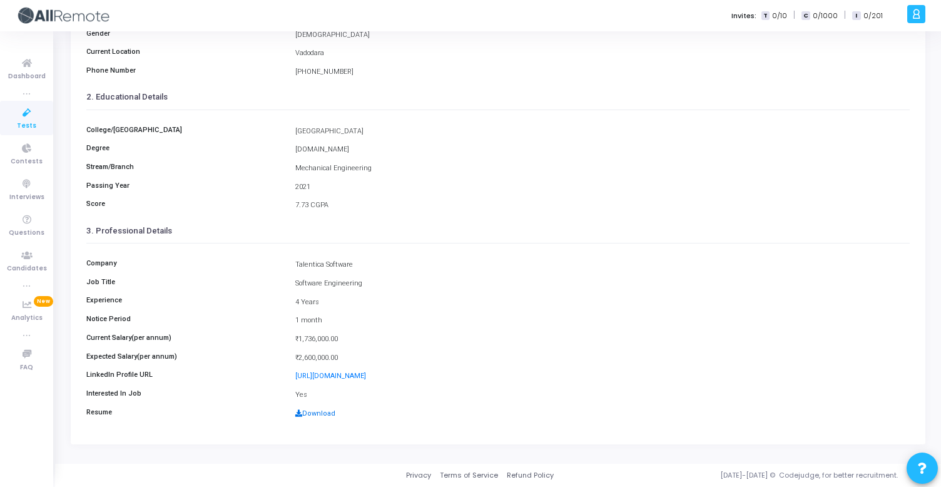
click at [316, 416] on link "Download" at bounding box center [315, 413] width 40 height 8
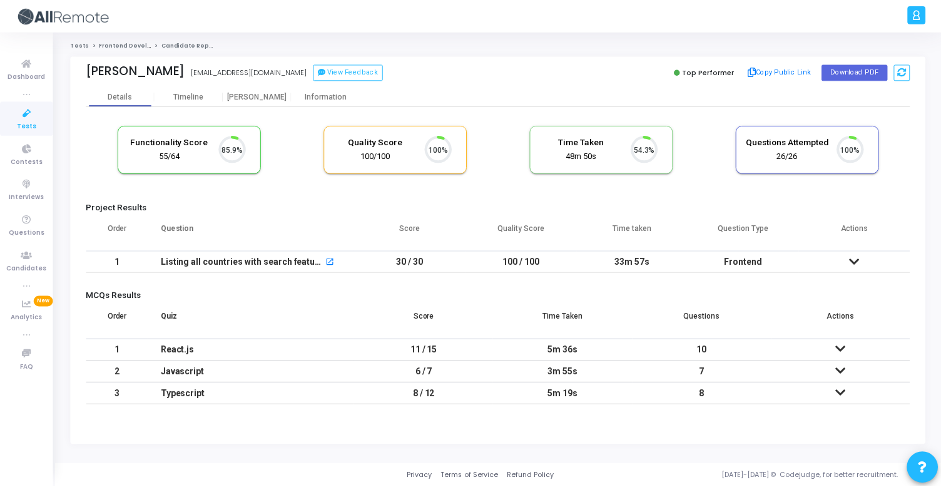
scroll to position [26, 32]
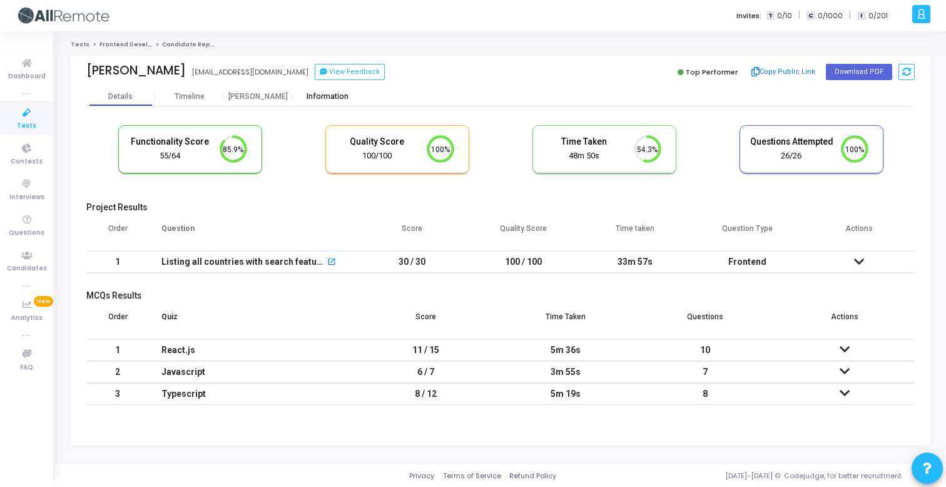
click at [334, 95] on div "Information" at bounding box center [327, 96] width 69 height 9
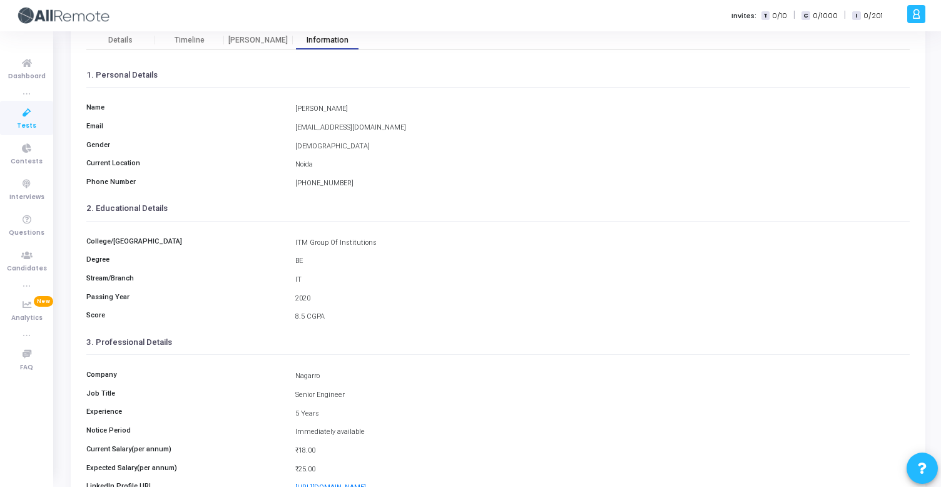
scroll to position [168, 0]
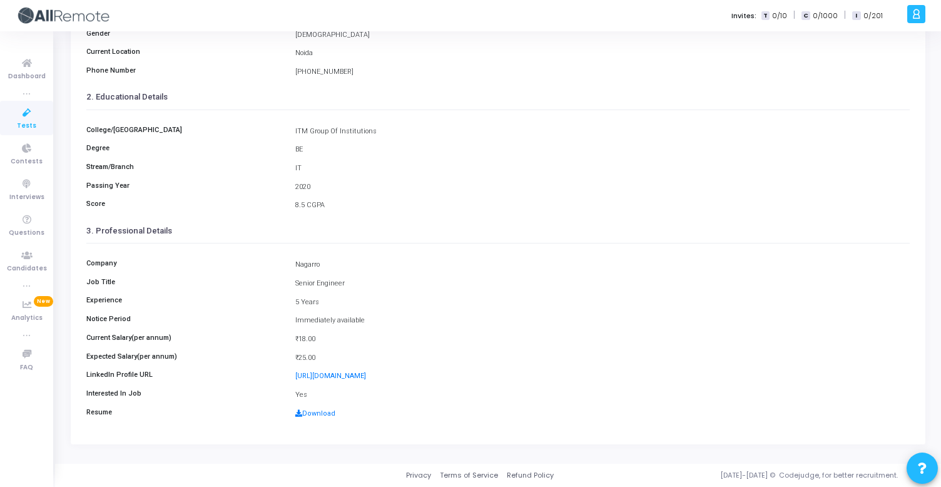
click at [305, 418] on div "Download" at bounding box center [602, 414] width 627 height 11
click at [309, 413] on link "Download" at bounding box center [315, 413] width 40 height 8
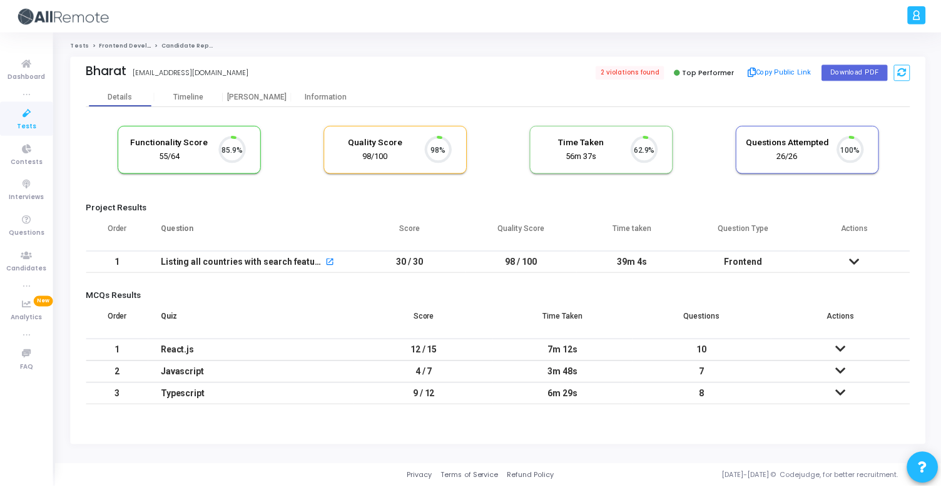
scroll to position [26, 32]
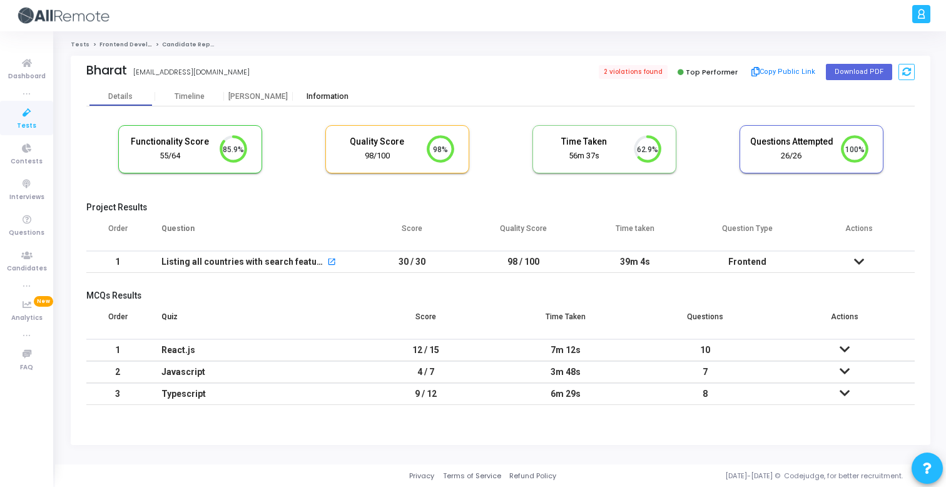
click at [317, 95] on div "Information" at bounding box center [327, 96] width 69 height 9
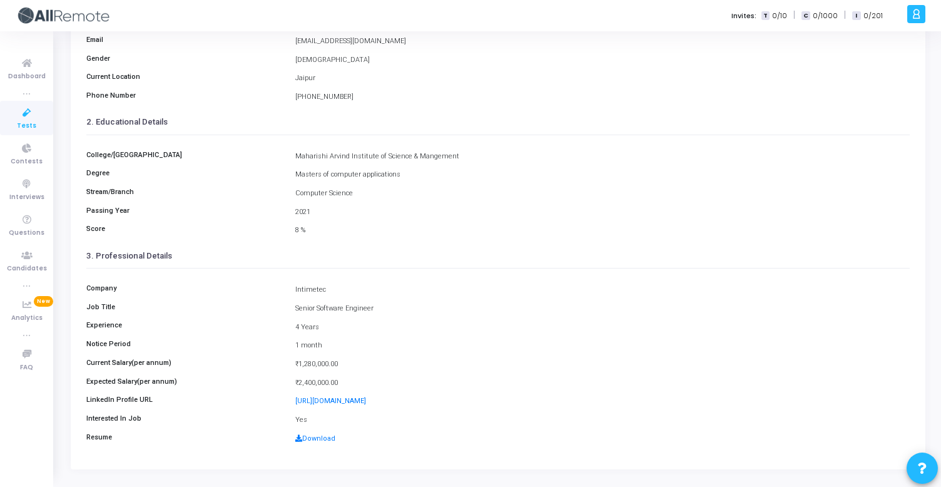
scroll to position [168, 0]
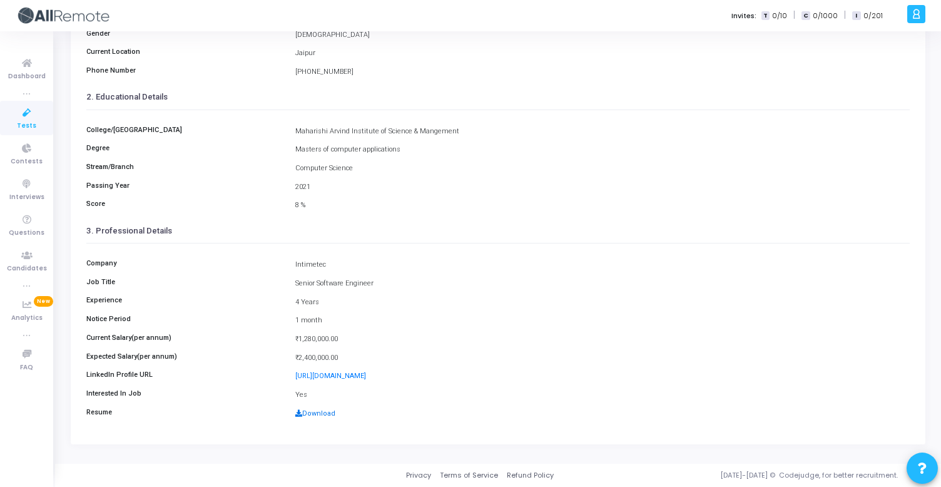
click at [330, 413] on link "Download" at bounding box center [315, 413] width 40 height 8
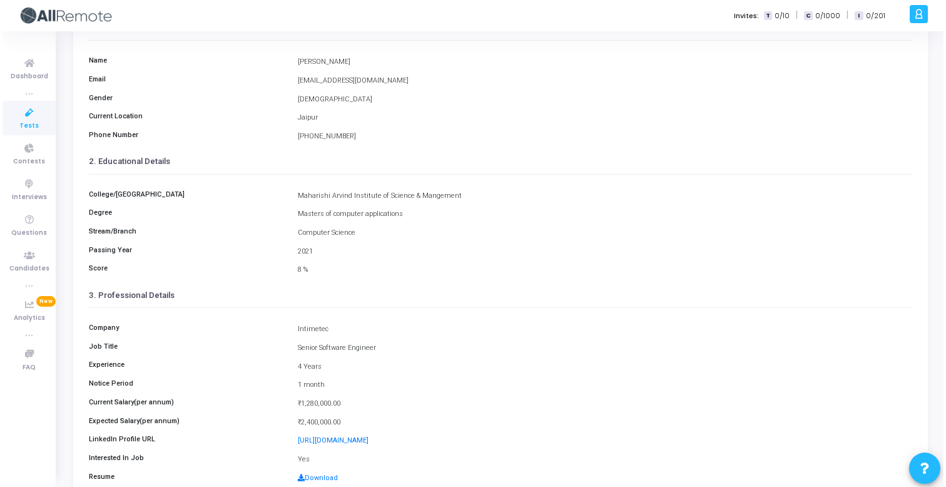
scroll to position [0, 0]
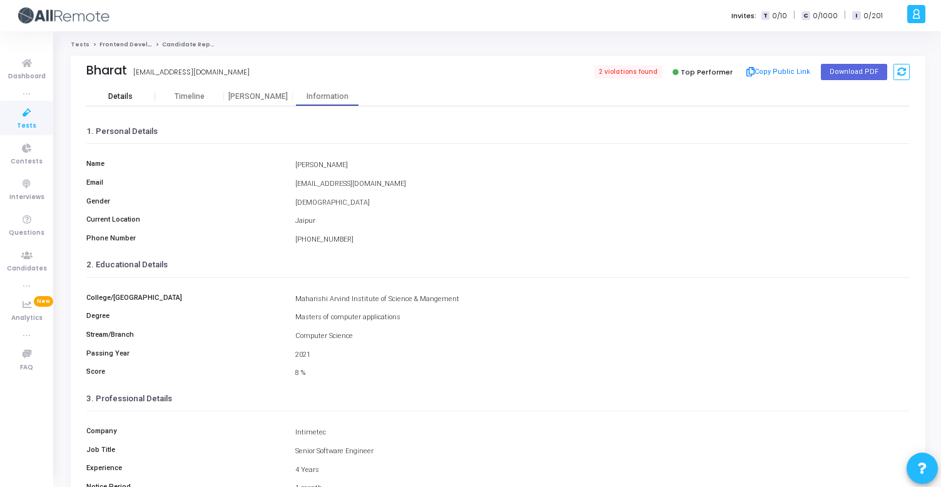
click at [125, 92] on div "Details" at bounding box center [120, 96] width 24 height 9
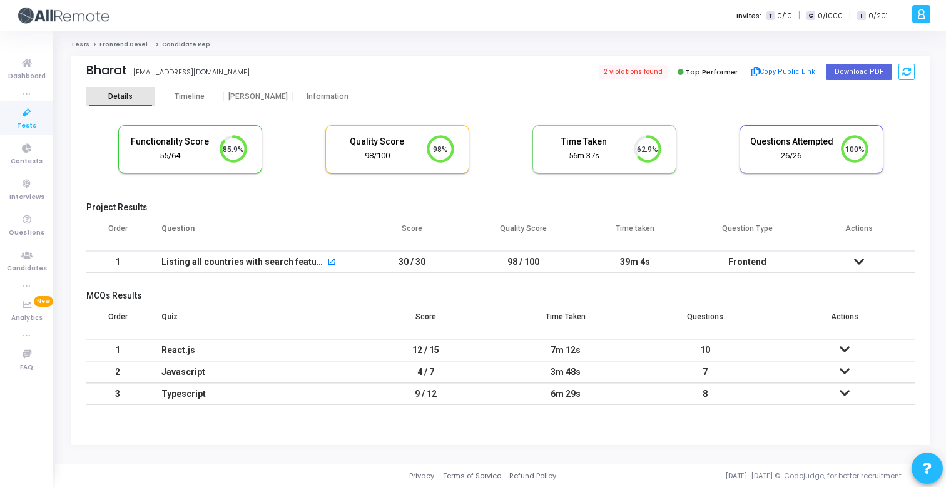
scroll to position [26, 32]
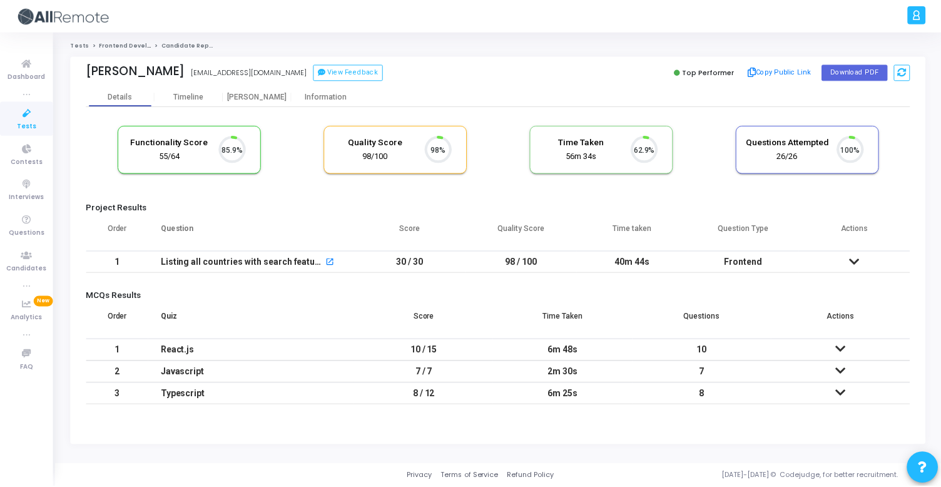
scroll to position [26, 32]
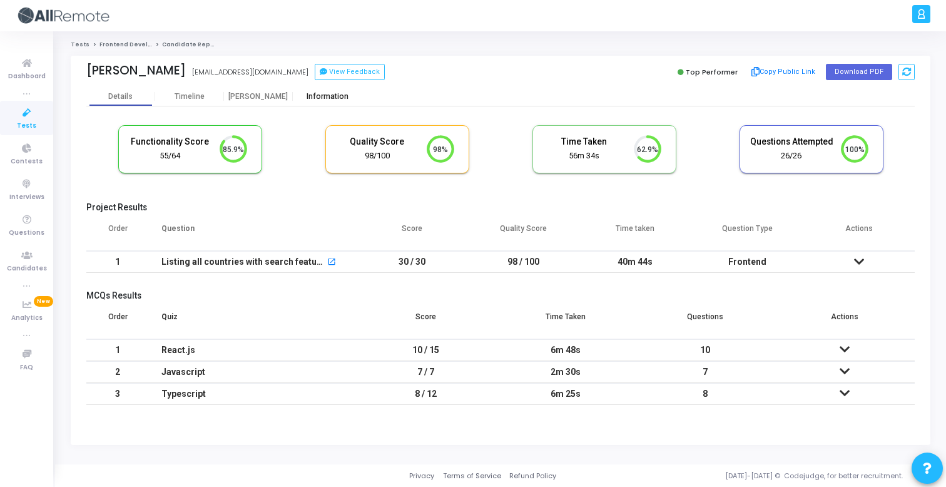
click at [333, 98] on div "Information" at bounding box center [327, 96] width 69 height 9
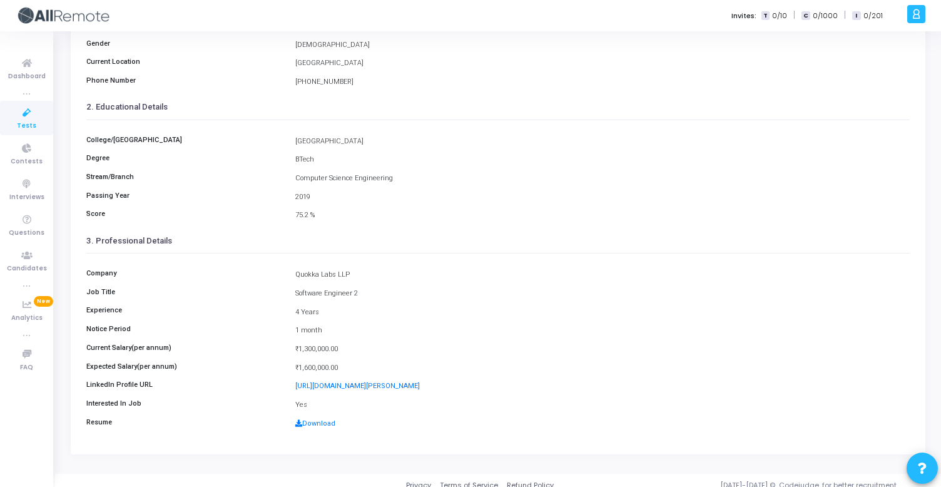
scroll to position [160, 0]
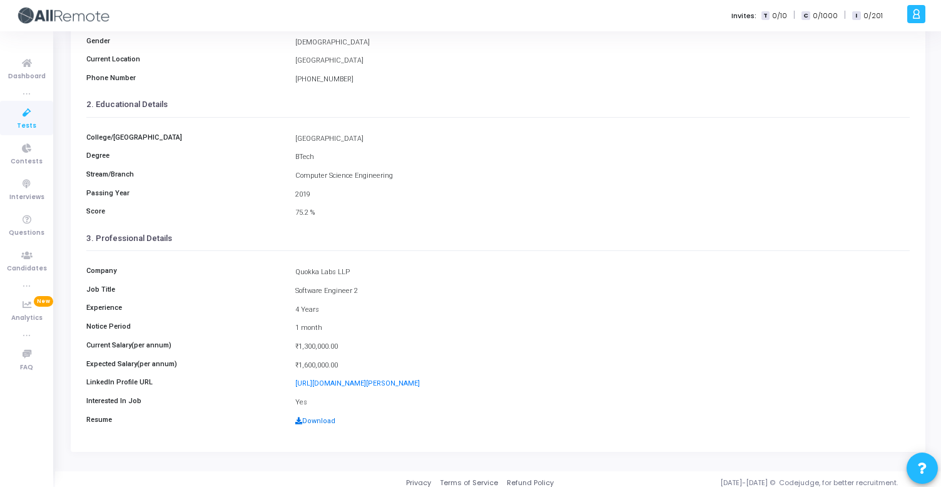
click at [316, 423] on link "Download" at bounding box center [315, 421] width 40 height 8
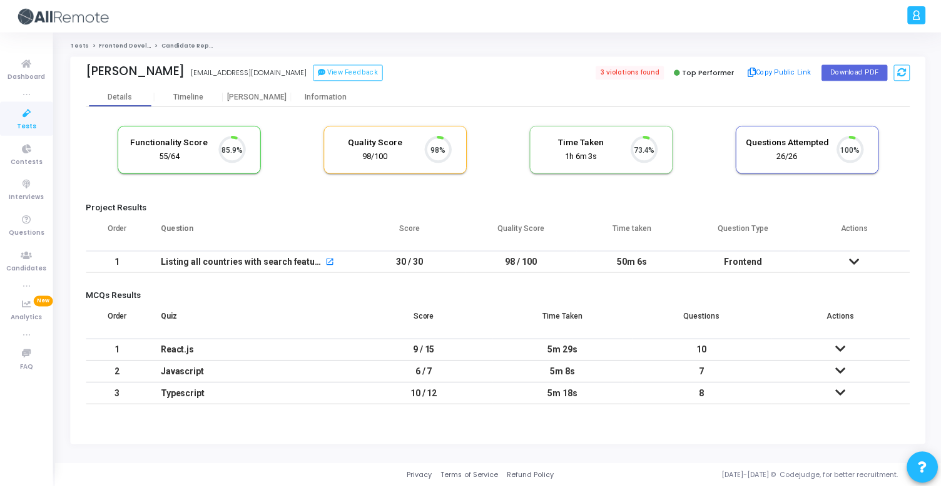
scroll to position [26, 32]
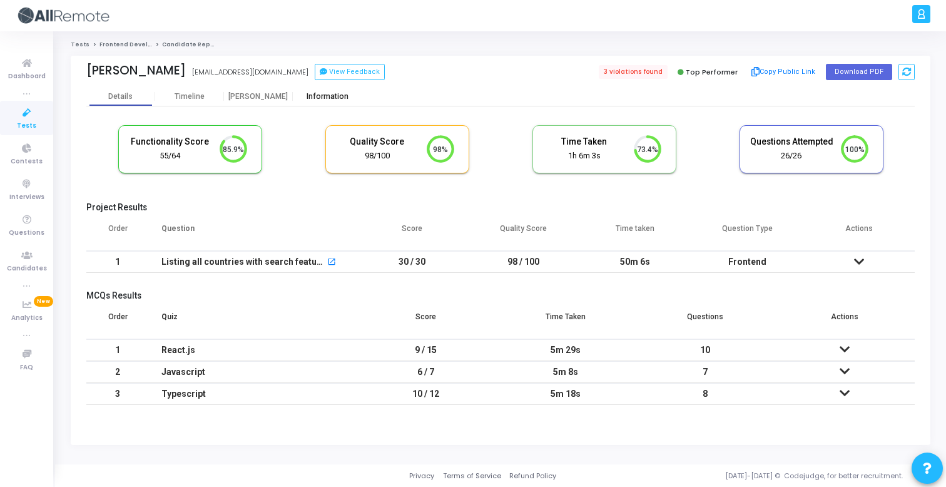
click at [338, 98] on div "Information" at bounding box center [327, 96] width 69 height 9
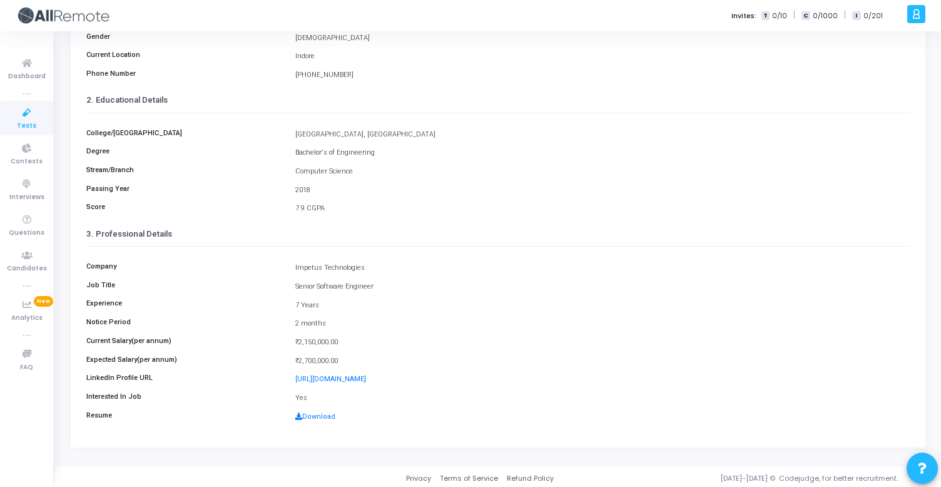
scroll to position [168, 0]
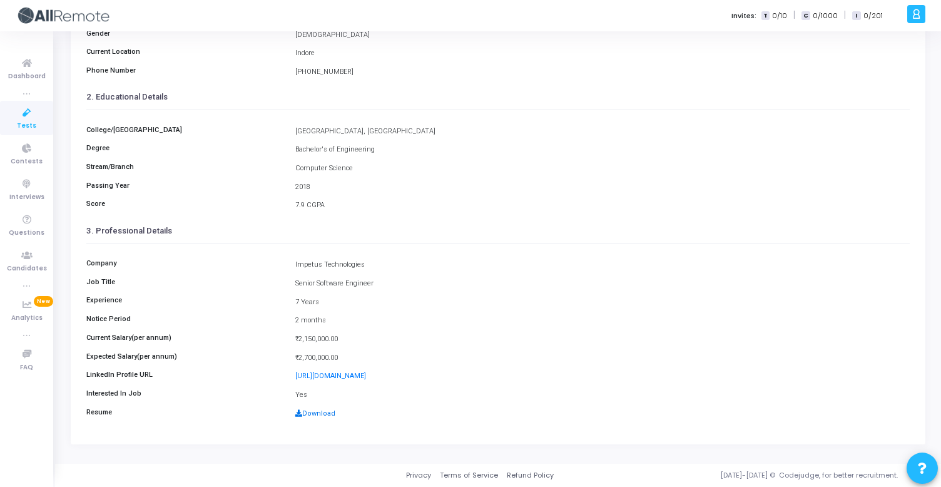
click at [312, 411] on link "Download" at bounding box center [315, 413] width 40 height 8
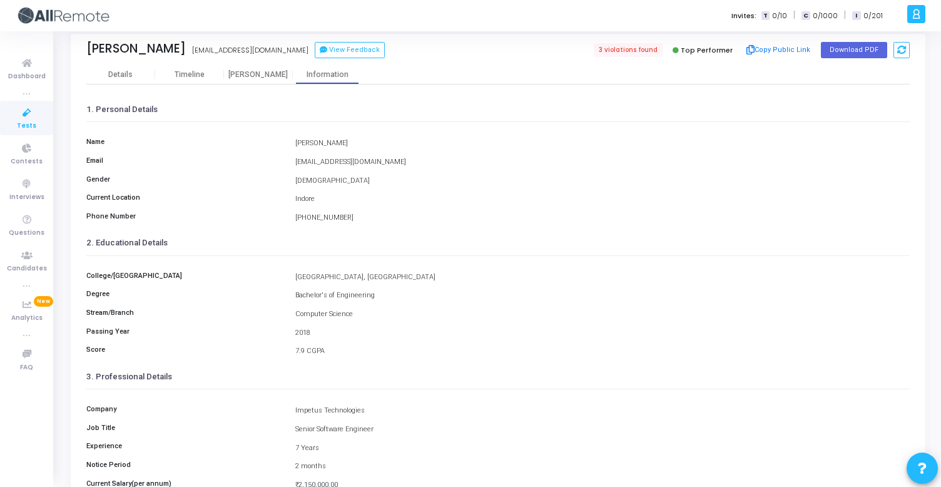
scroll to position [0, 0]
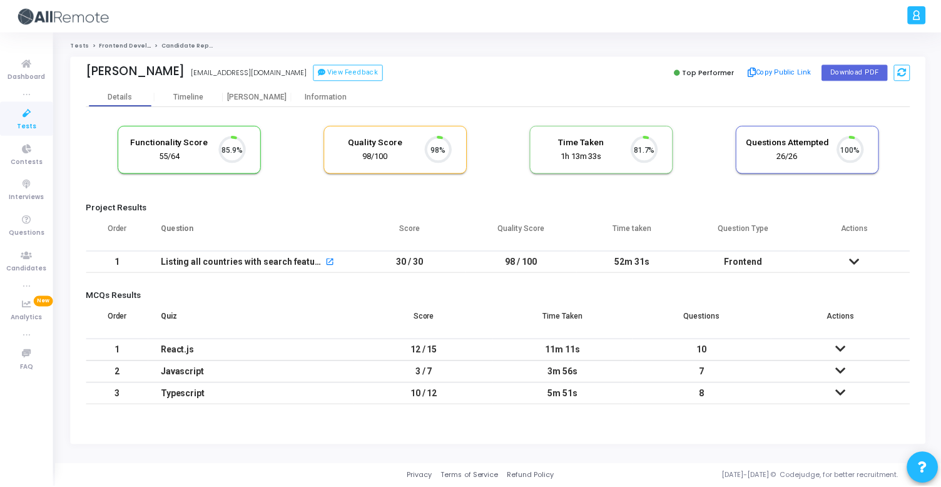
scroll to position [26, 32]
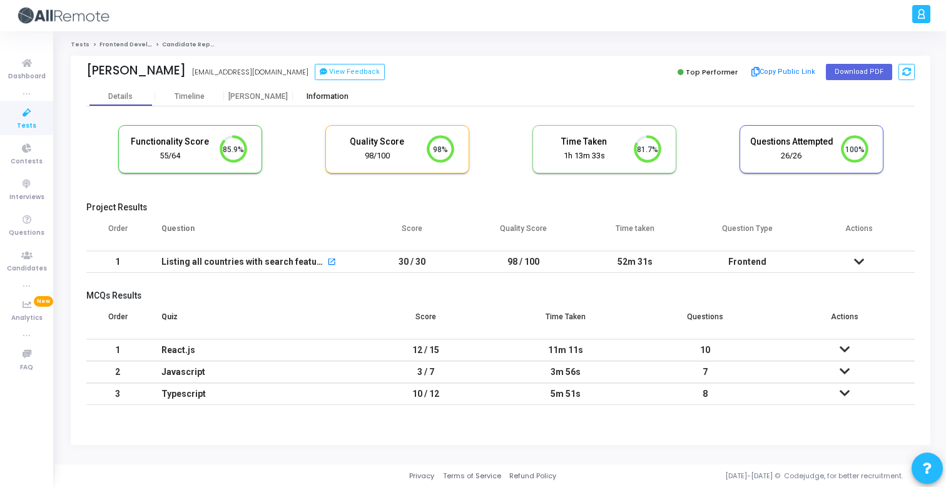
click at [317, 96] on div "Information" at bounding box center [327, 96] width 69 height 9
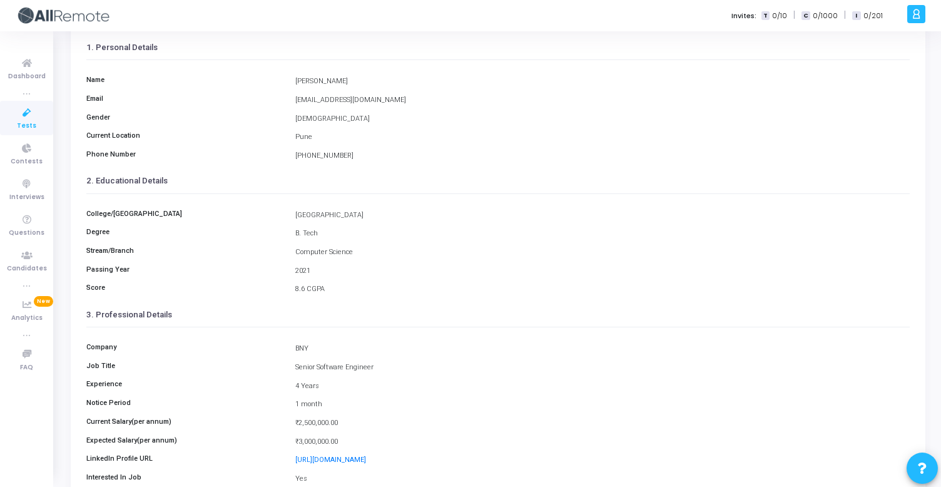
scroll to position [168, 0]
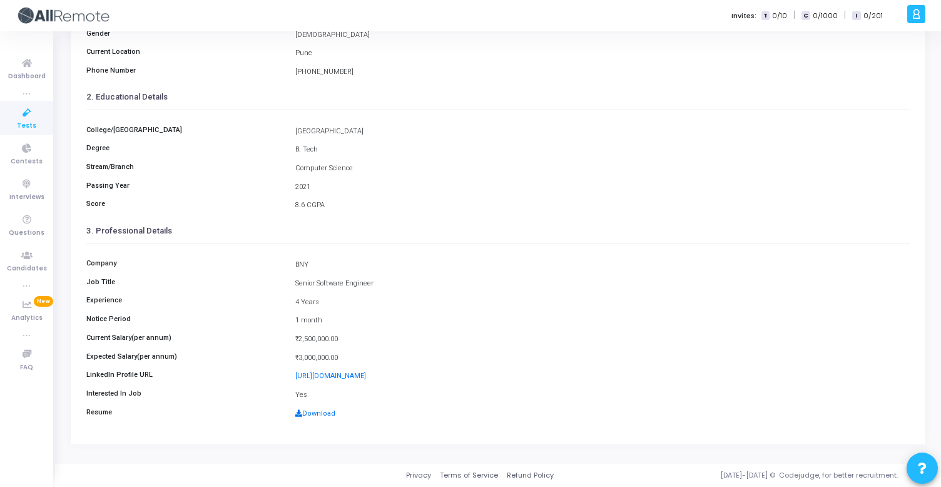
click at [312, 410] on link "Download" at bounding box center [315, 413] width 40 height 8
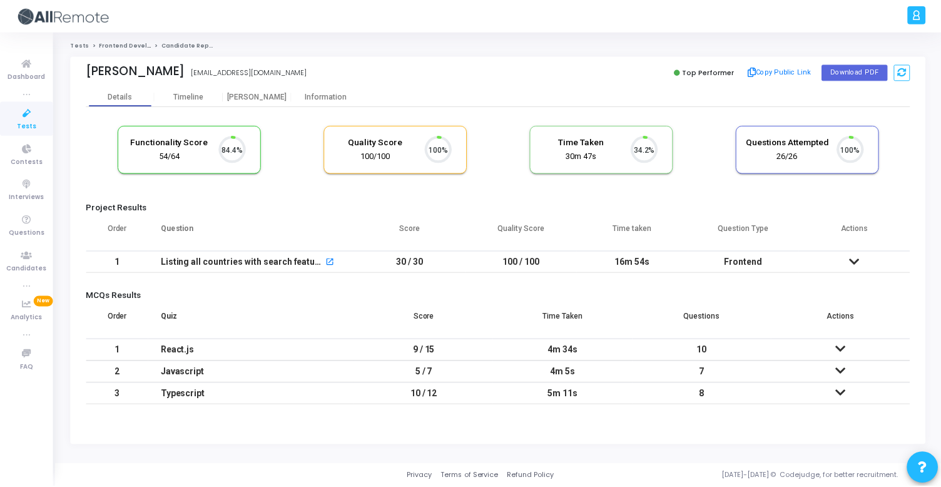
scroll to position [26, 32]
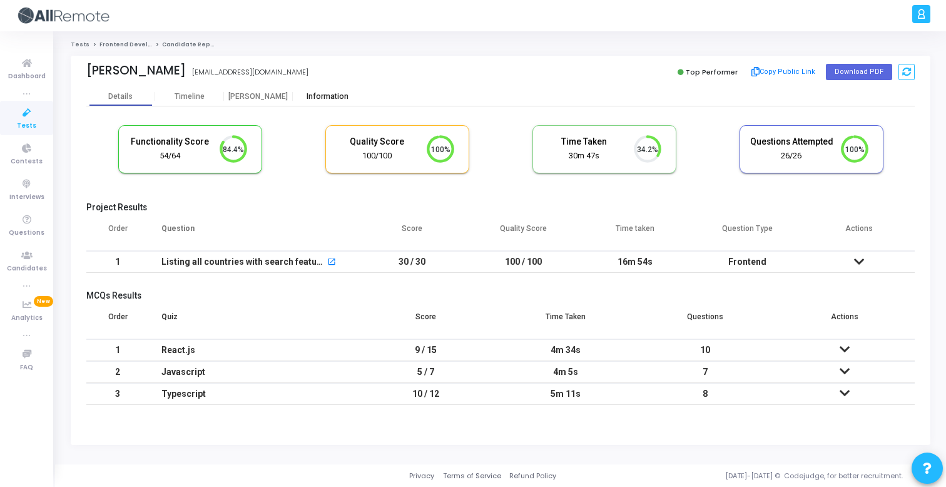
click at [327, 101] on div "Information" at bounding box center [327, 96] width 69 height 19
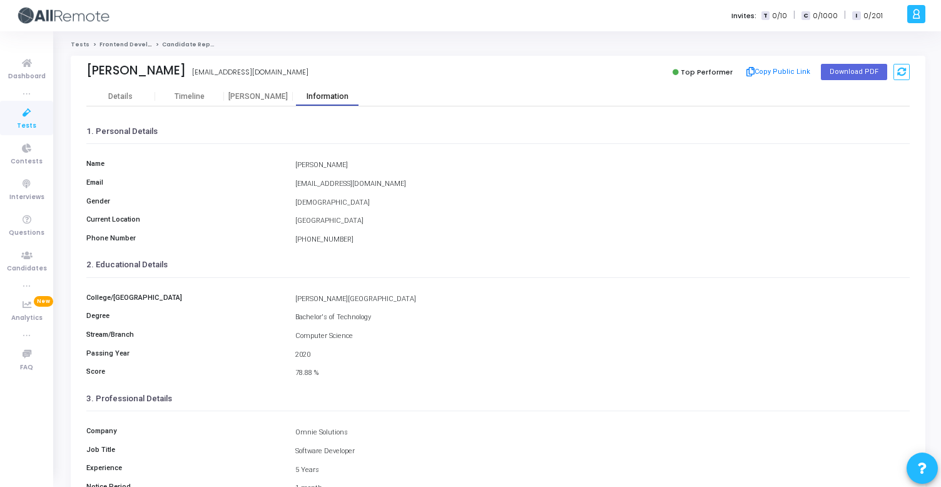
scroll to position [168, 0]
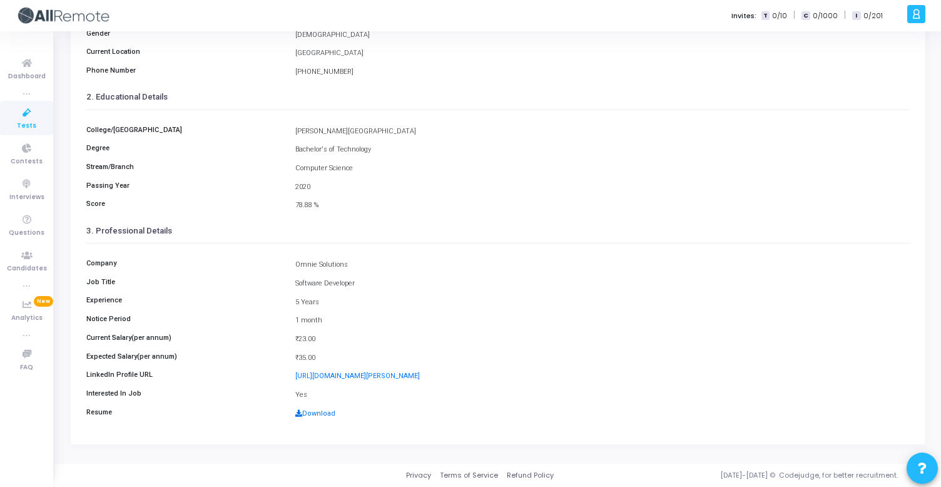
click at [323, 414] on link "Download" at bounding box center [315, 413] width 40 height 8
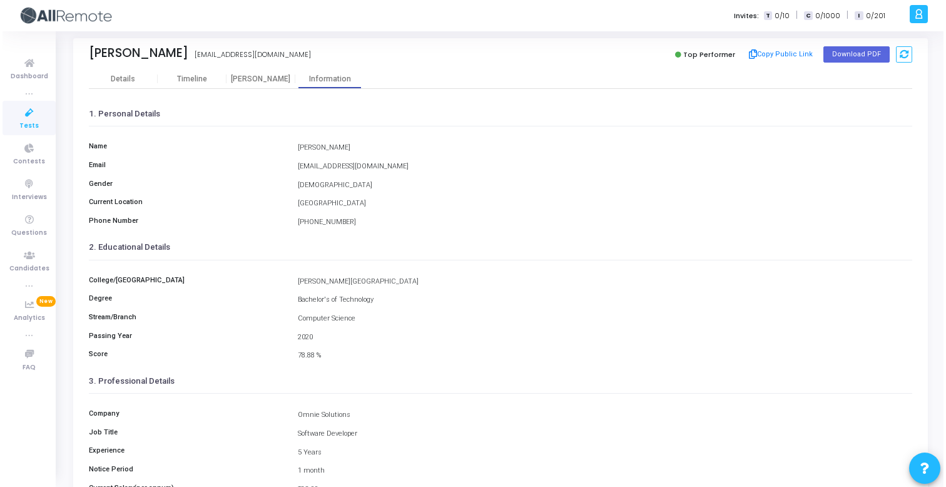
scroll to position [0, 0]
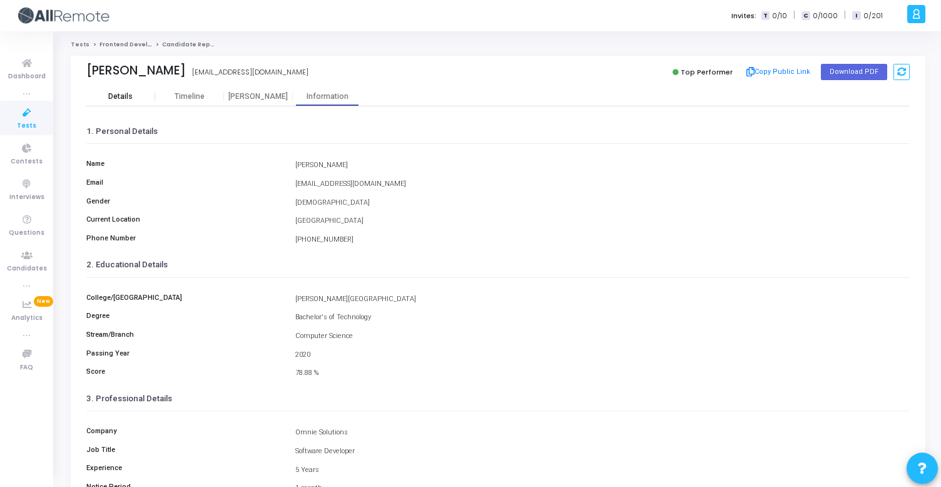
click at [125, 100] on div "Details" at bounding box center [120, 96] width 24 height 9
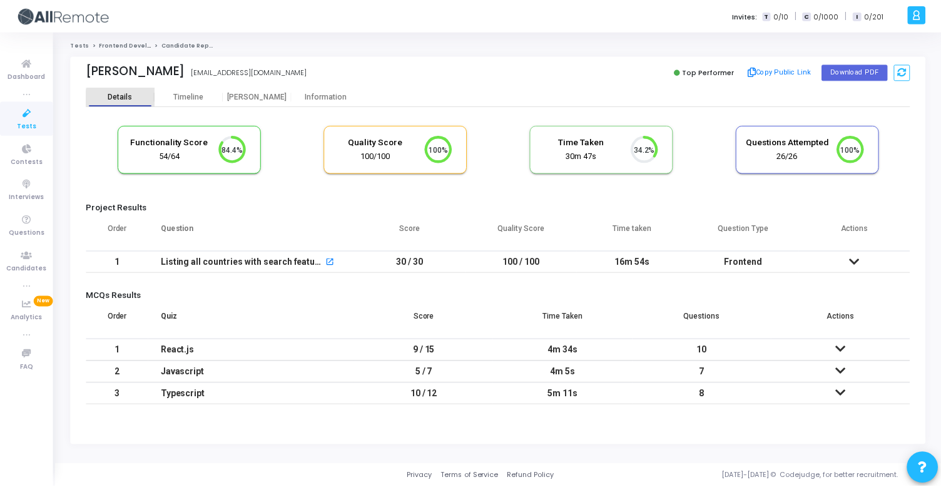
scroll to position [26, 32]
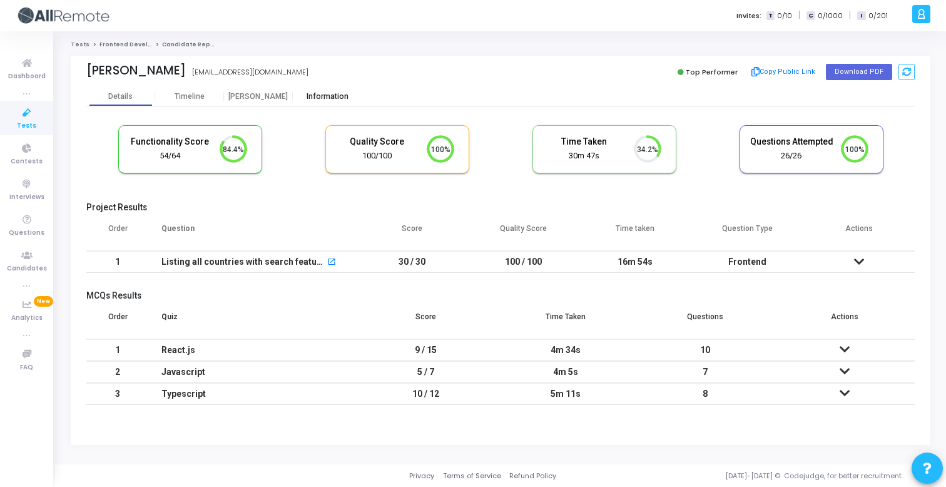
click at [329, 94] on div "Information" at bounding box center [327, 96] width 69 height 9
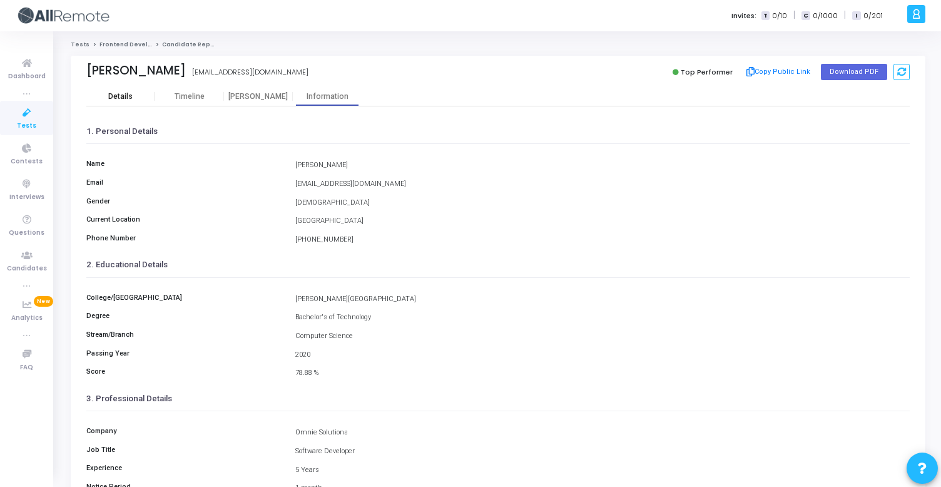
click at [141, 90] on div "Details" at bounding box center [120, 96] width 69 height 19
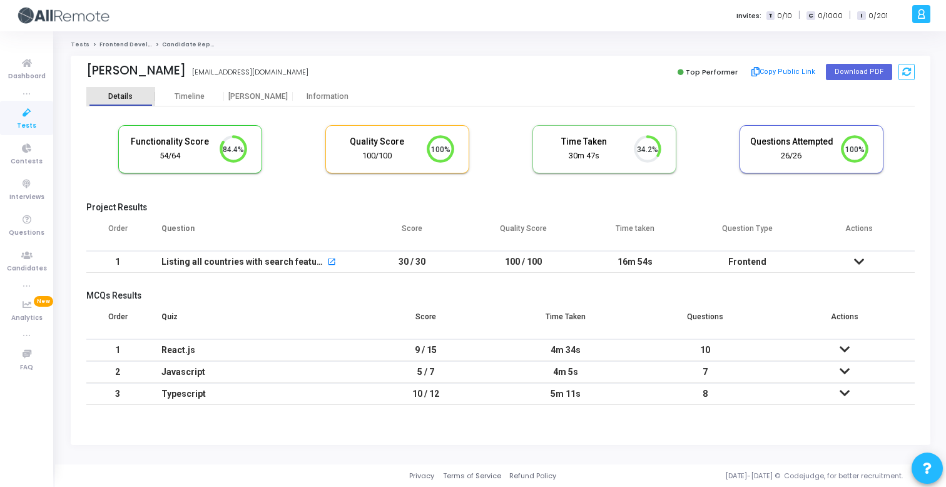
scroll to position [6, 6]
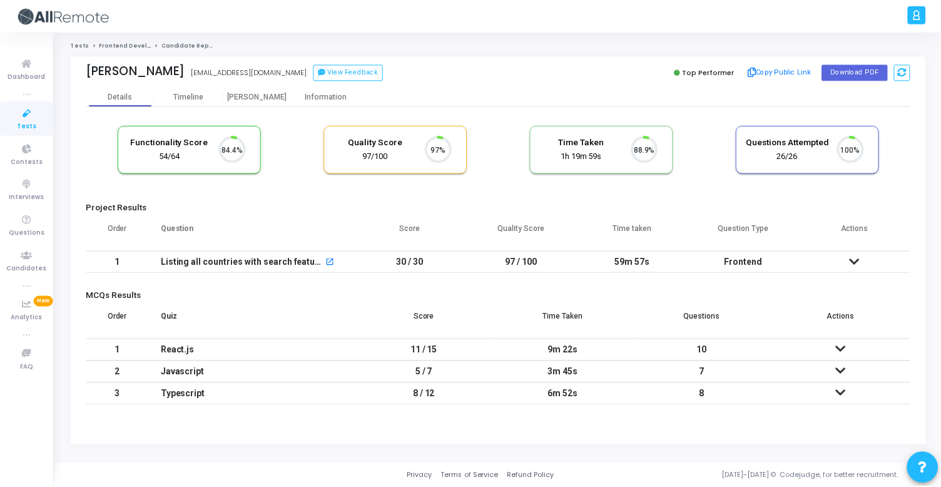
scroll to position [26, 32]
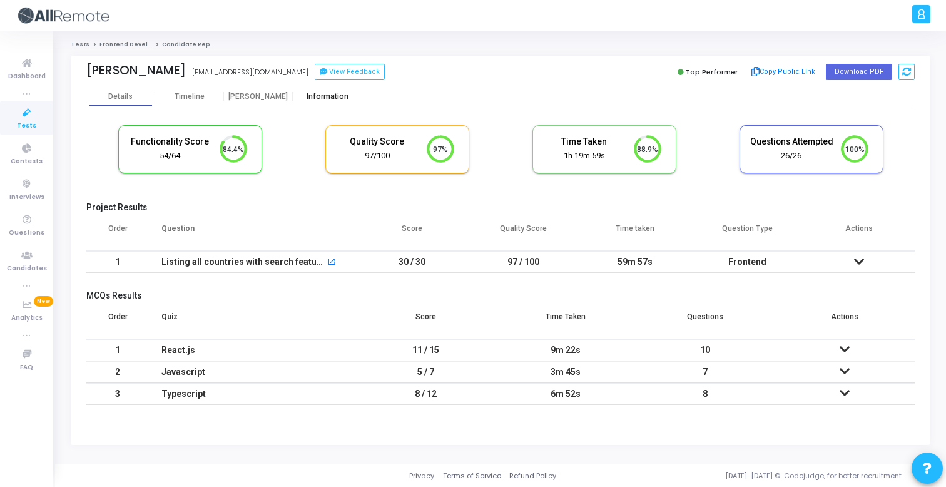
click at [328, 98] on div "Information" at bounding box center [327, 96] width 69 height 9
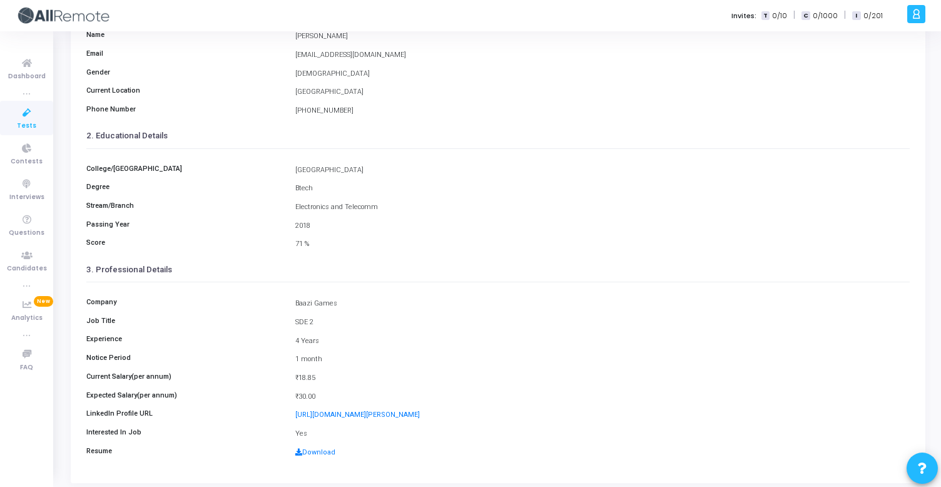
scroll to position [141, 0]
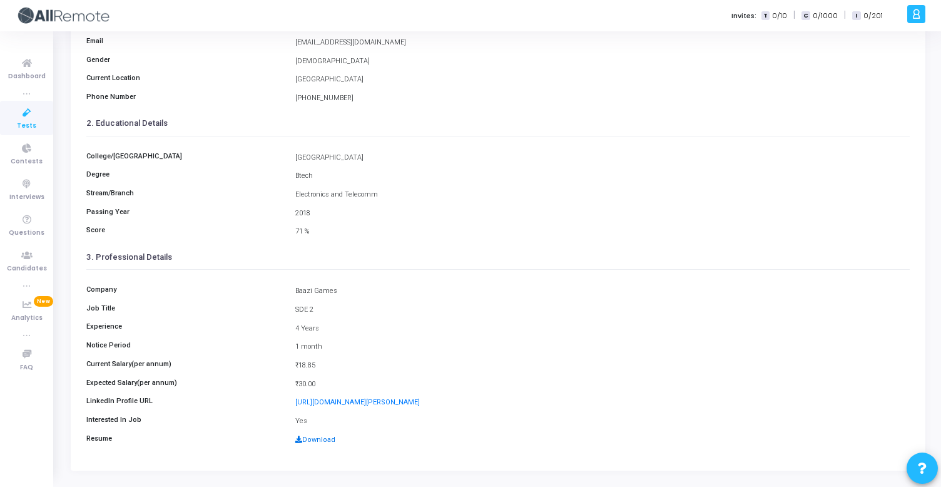
click at [325, 439] on link "Download" at bounding box center [315, 440] width 40 height 8
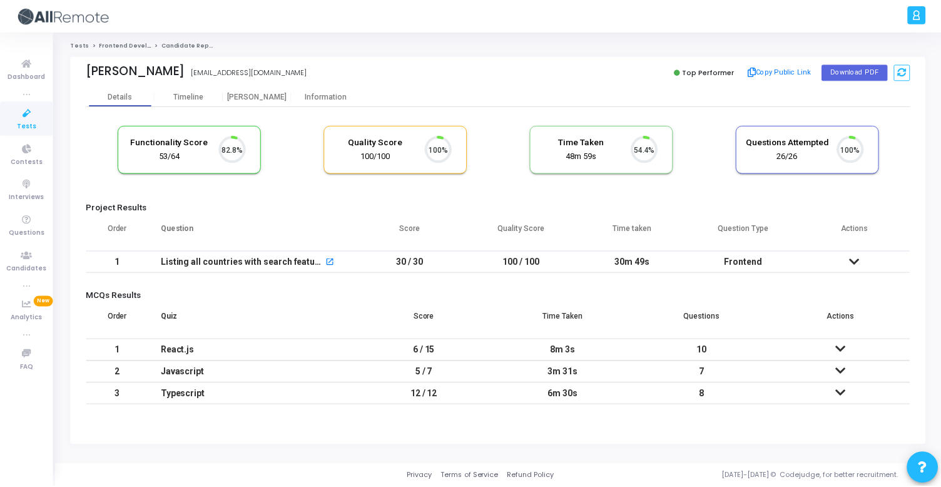
scroll to position [26, 32]
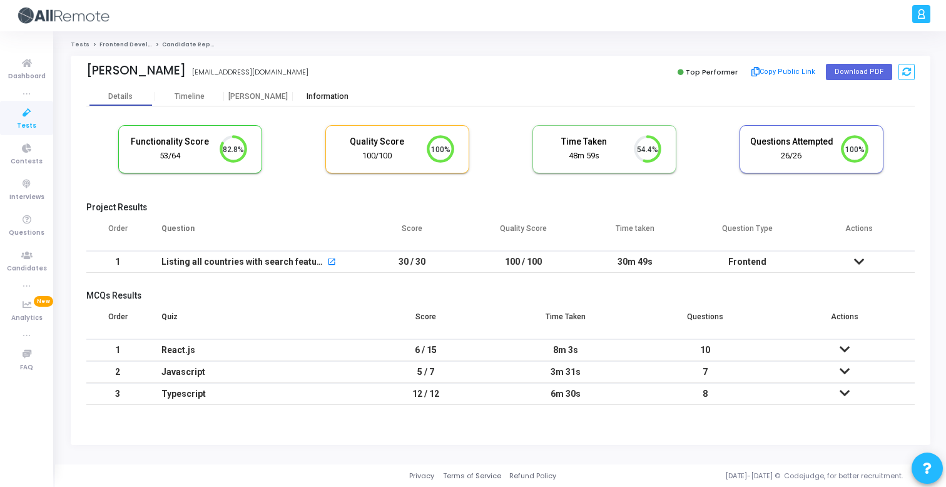
click at [340, 97] on div "Information" at bounding box center [327, 96] width 69 height 9
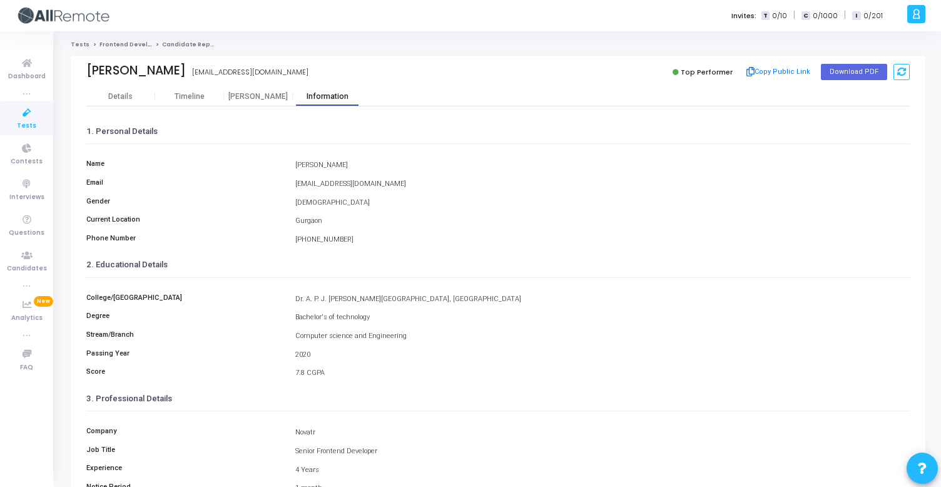
scroll to position [168, 0]
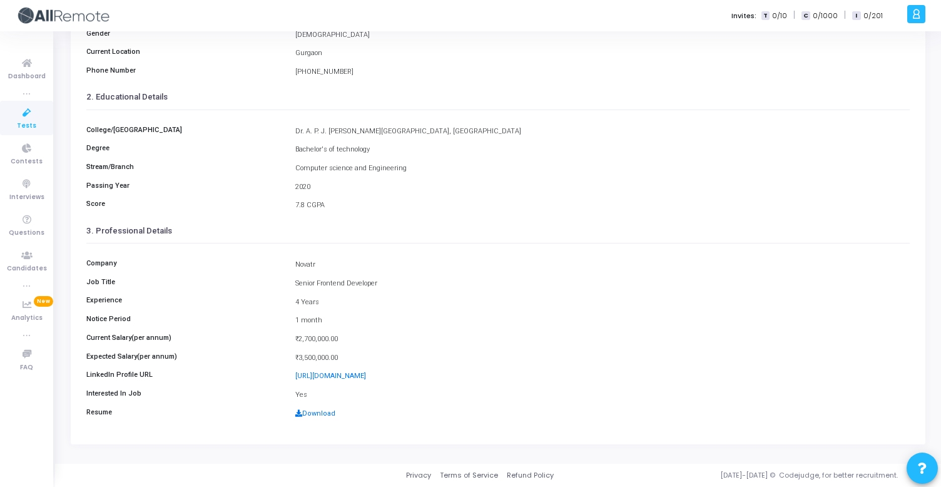
click at [320, 414] on link "Download" at bounding box center [315, 413] width 40 height 8
click at [277, 58] on div "Current Location Gurgaon" at bounding box center [498, 54] width 836 height 12
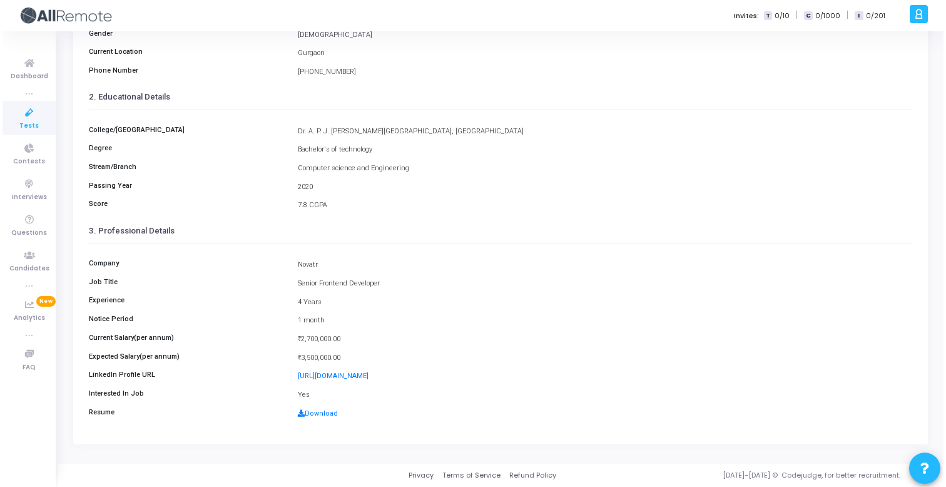
scroll to position [0, 0]
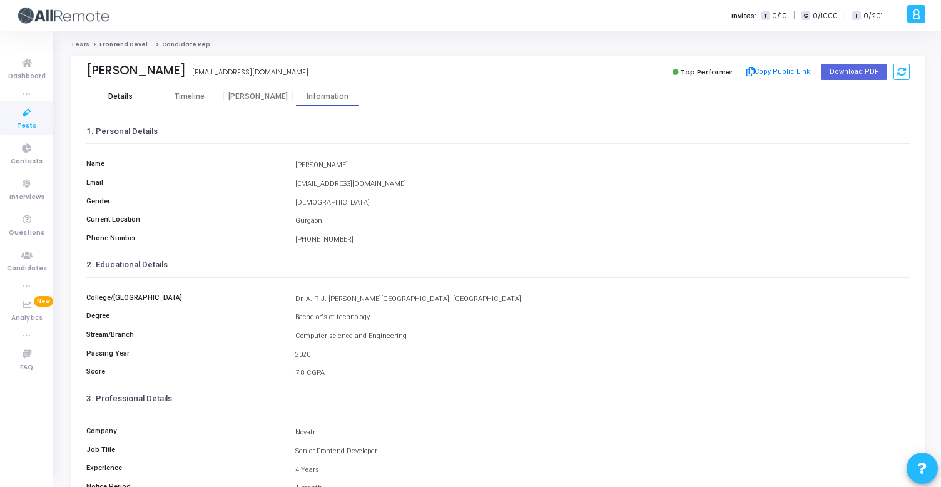
click at [127, 91] on div "Details" at bounding box center [120, 96] width 69 height 19
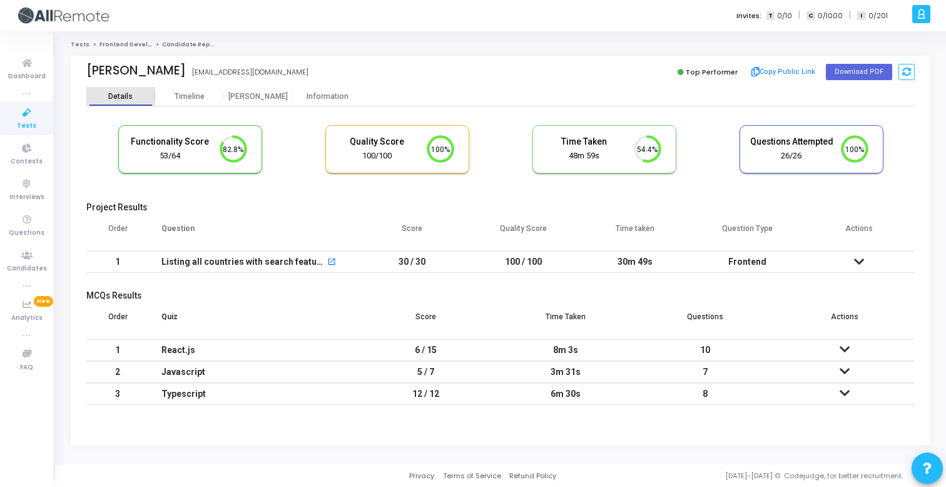
scroll to position [26, 32]
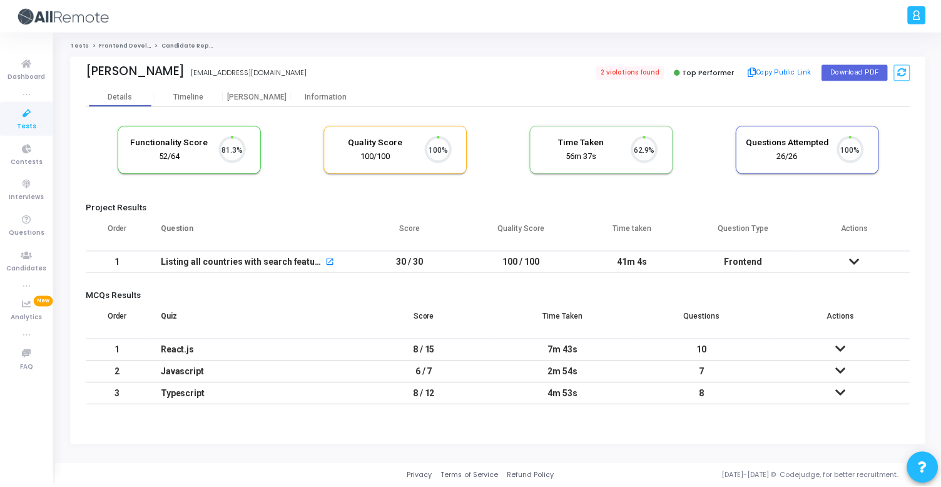
scroll to position [26, 32]
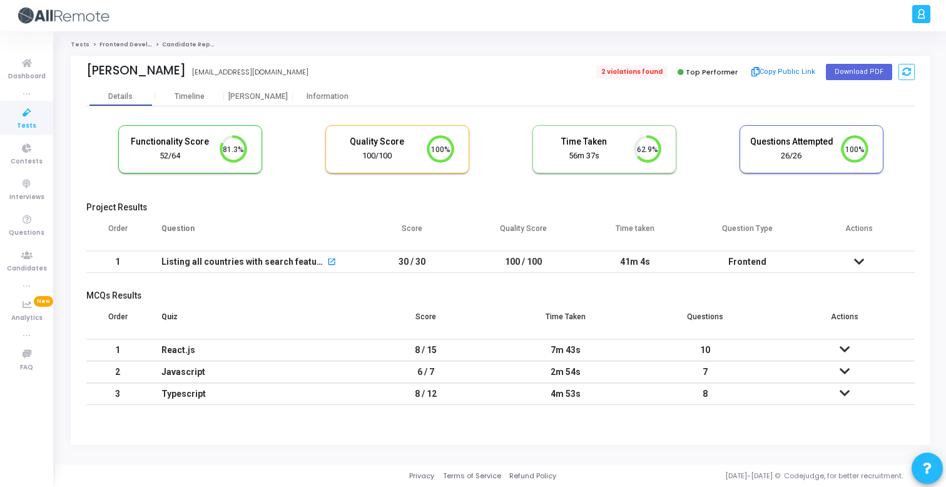
click at [647, 68] on span "2 violations found" at bounding box center [632, 72] width 71 height 14
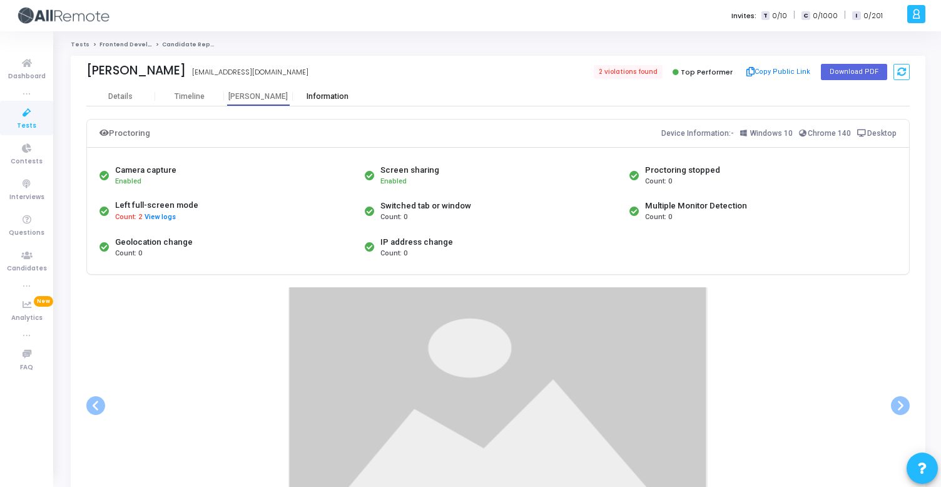
click at [327, 105] on div "Information" at bounding box center [327, 96] width 69 height 19
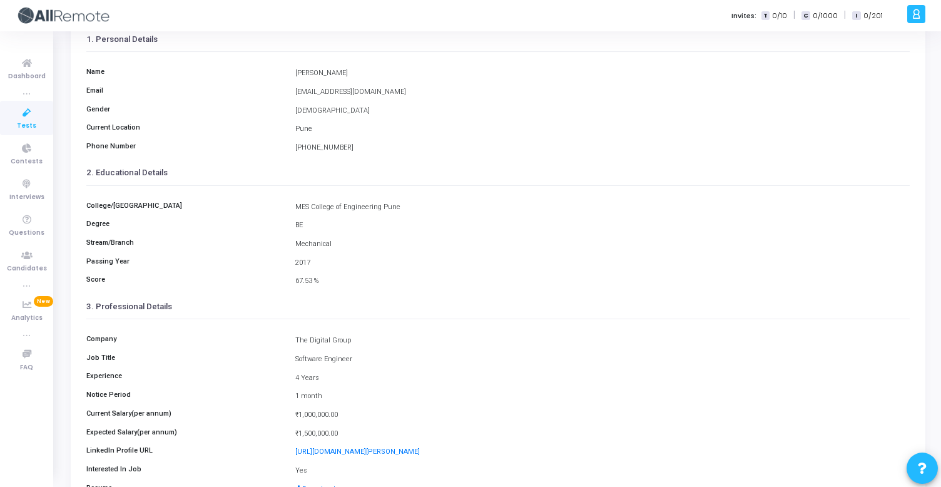
scroll to position [168, 0]
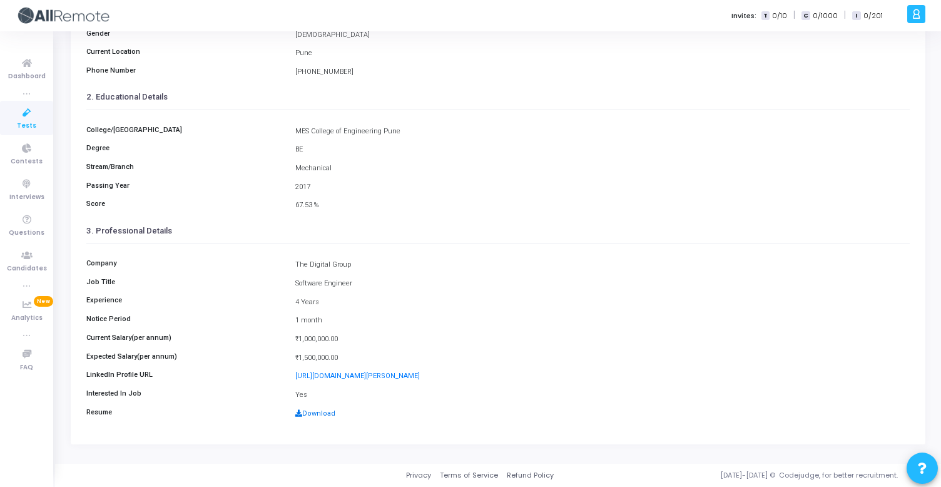
click at [325, 413] on link "Download" at bounding box center [315, 413] width 40 height 8
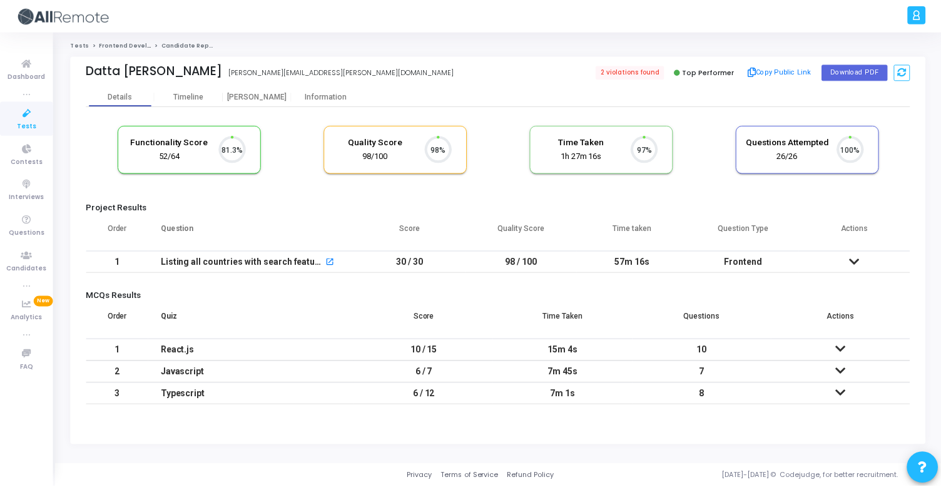
scroll to position [26, 32]
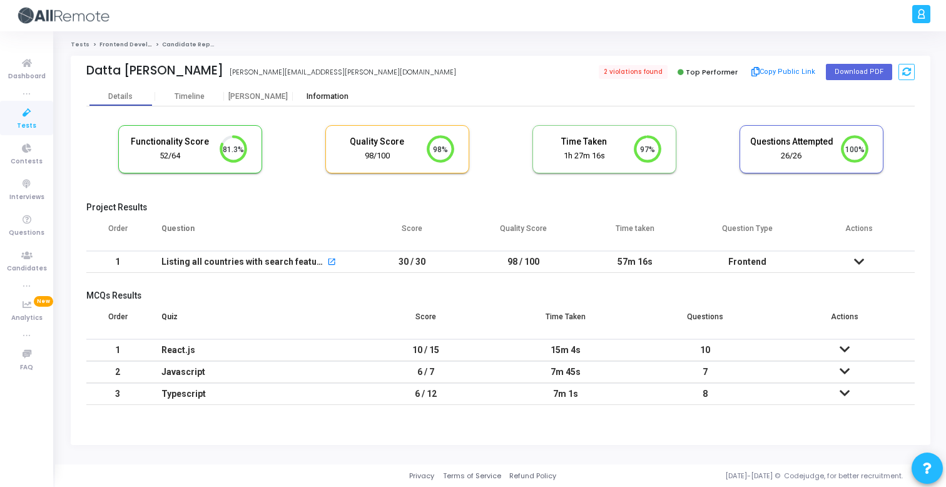
click at [346, 95] on div "Information" at bounding box center [327, 96] width 69 height 9
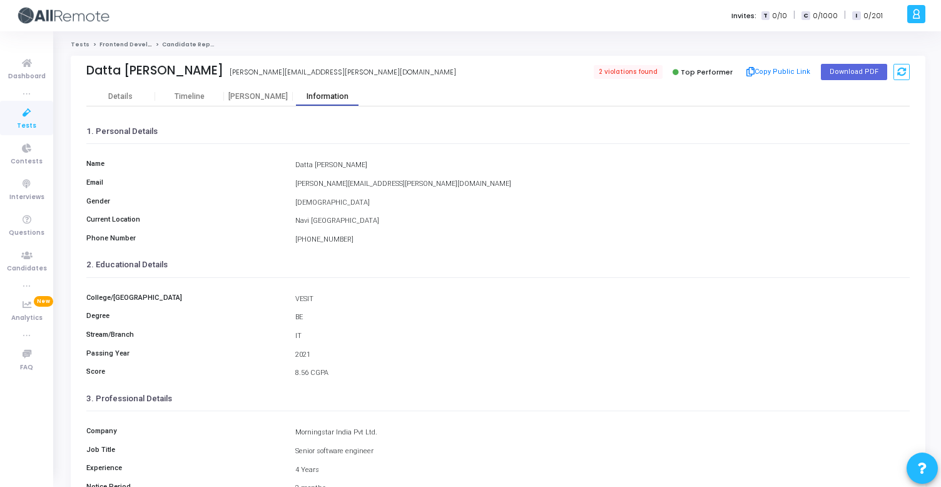
scroll to position [168, 0]
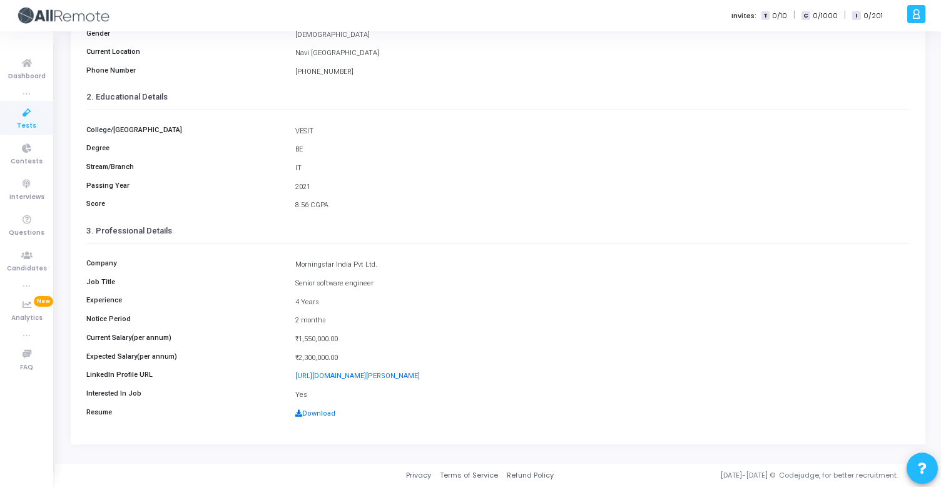
click at [324, 415] on link "Download" at bounding box center [315, 413] width 40 height 8
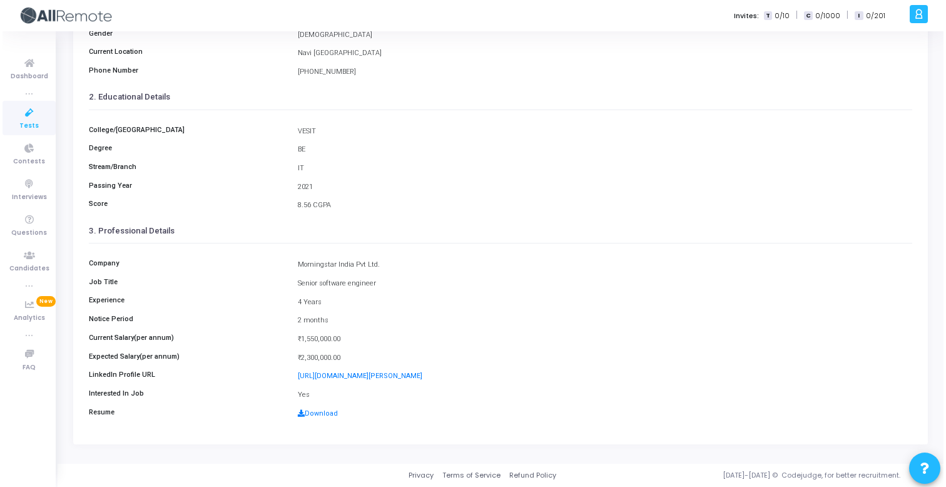
scroll to position [0, 0]
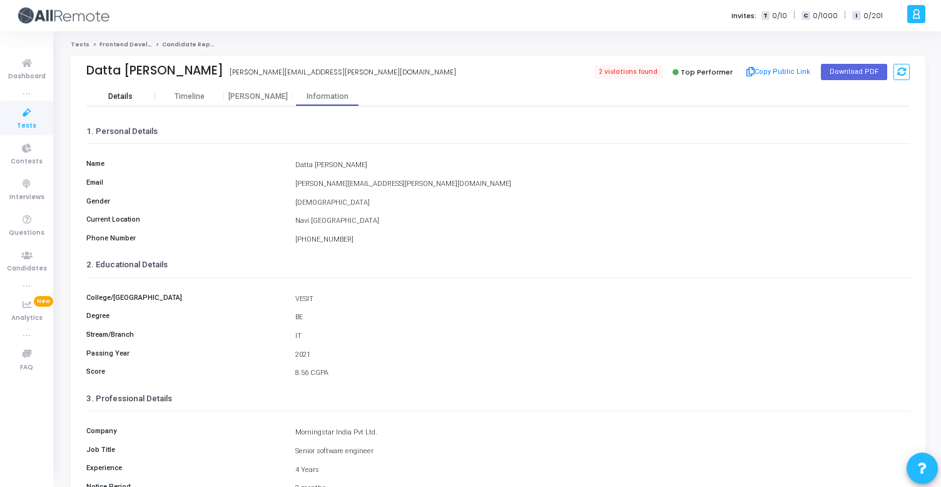
click at [132, 96] on div "Details" at bounding box center [120, 96] width 69 height 9
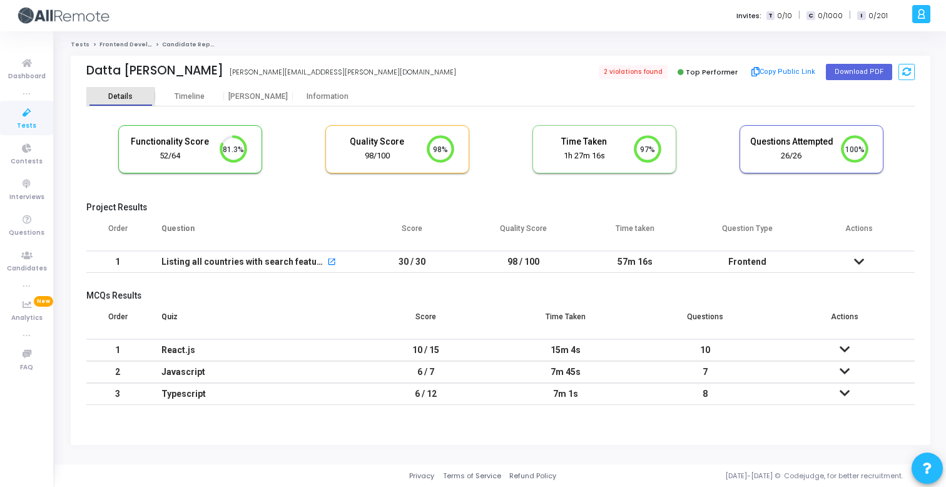
scroll to position [26, 32]
